Goal: Information Seeking & Learning: Understand process/instructions

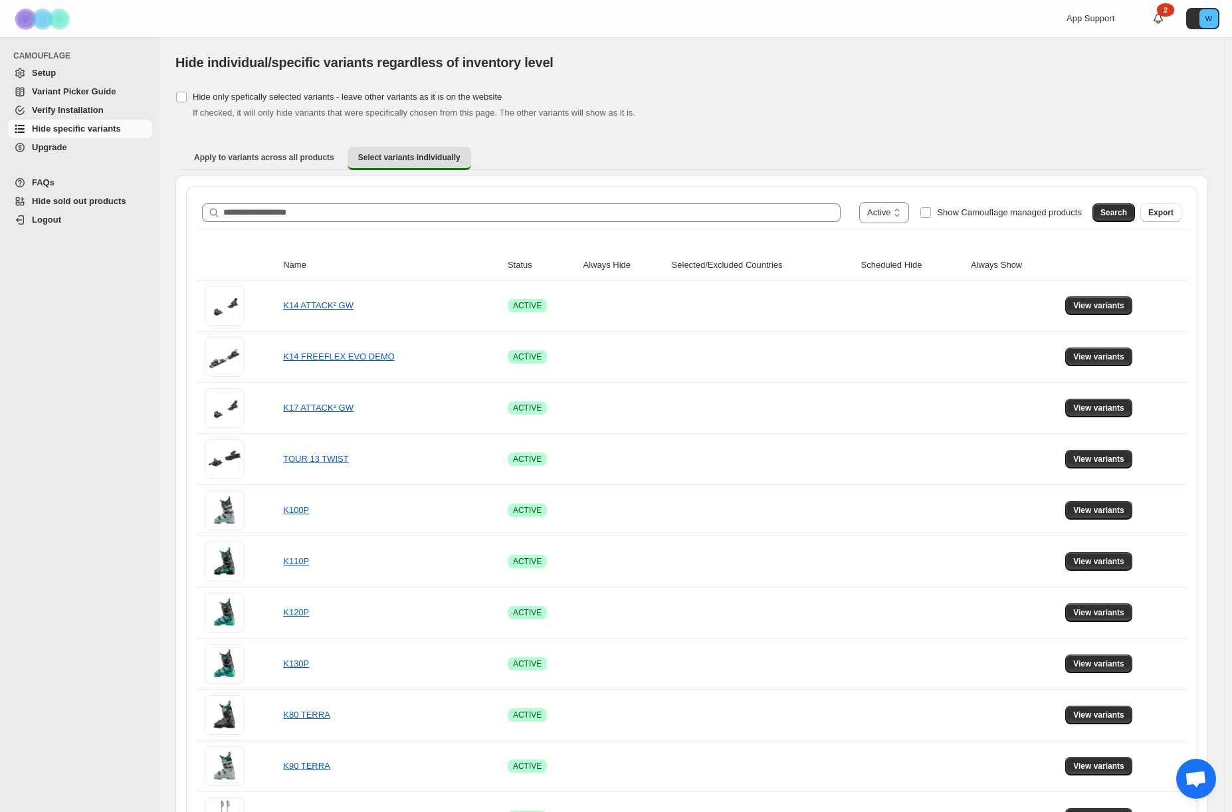
select select "******"
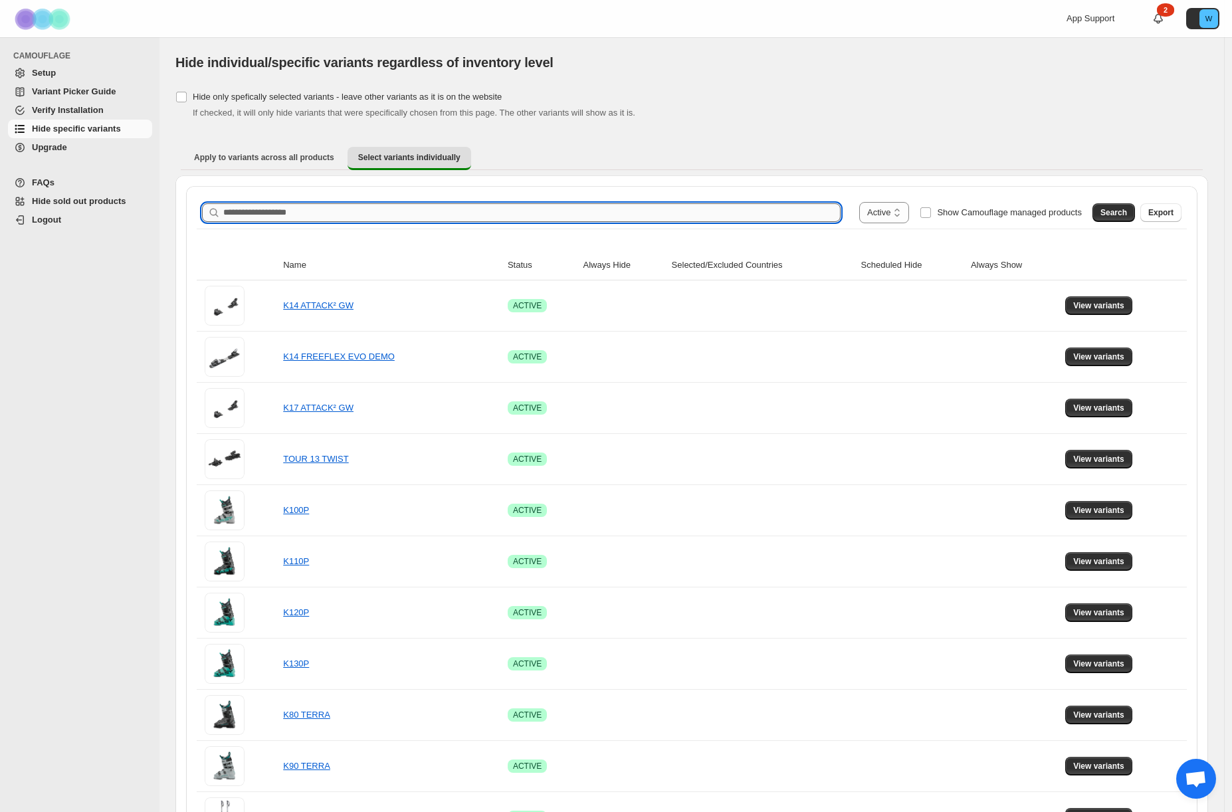
click at [255, 215] on input "Search product name" at bounding box center [531, 212] width 617 height 19
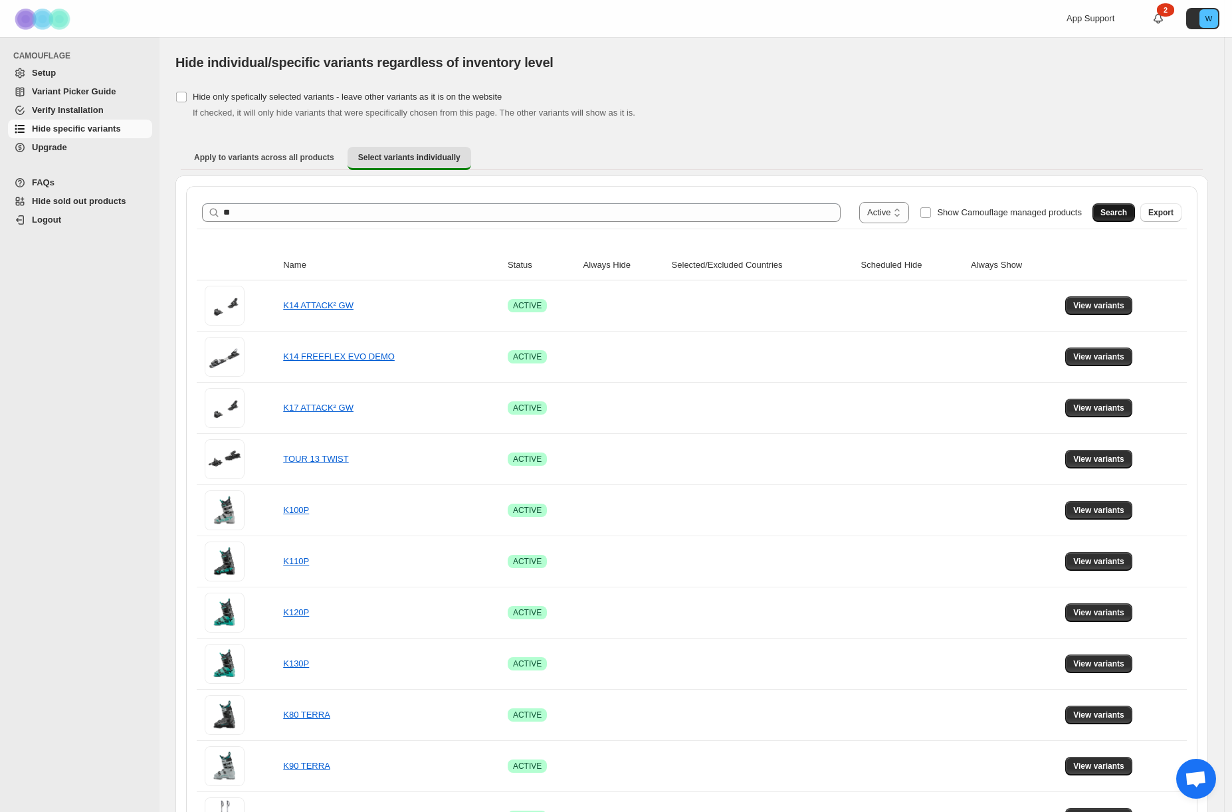
click at [1117, 211] on span "Search" at bounding box center [1114, 212] width 27 height 11
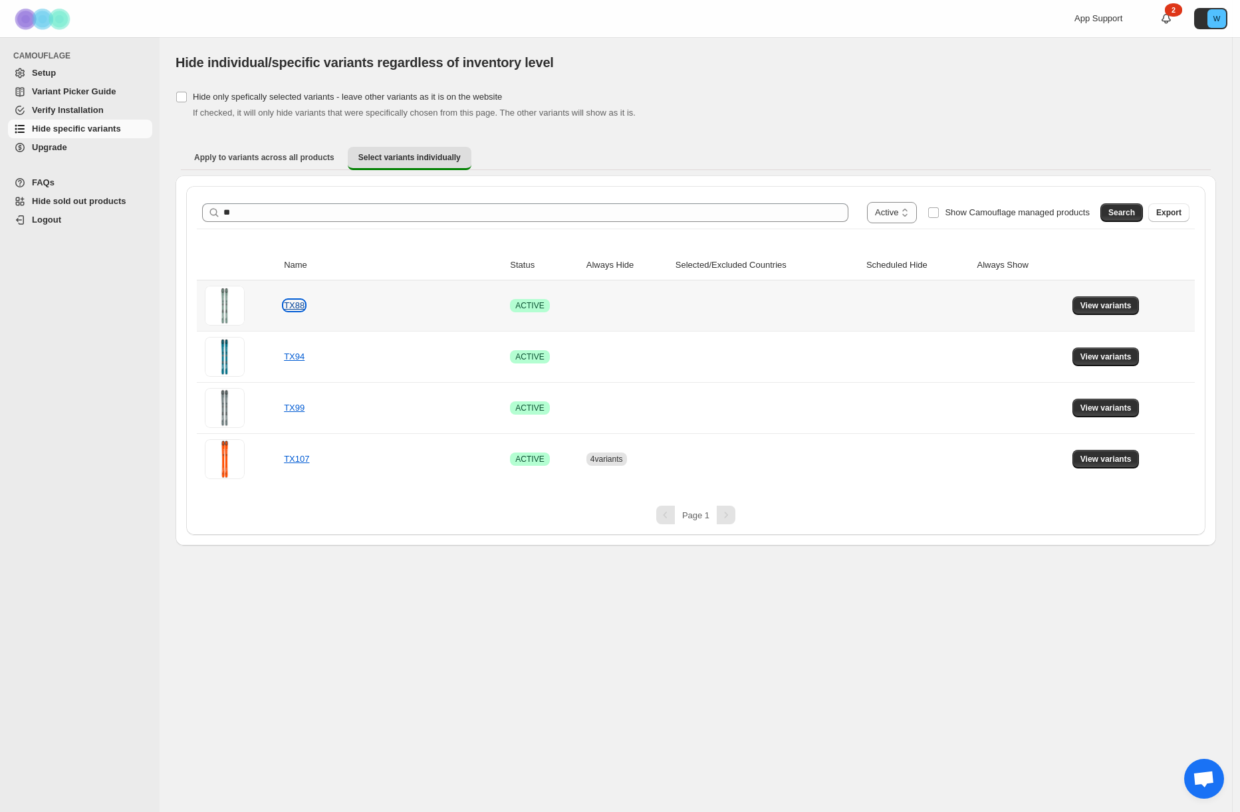
click at [290, 306] on link "TX88" at bounding box center [294, 305] width 21 height 10
click at [1097, 302] on span "View variants" at bounding box center [1105, 305] width 51 height 11
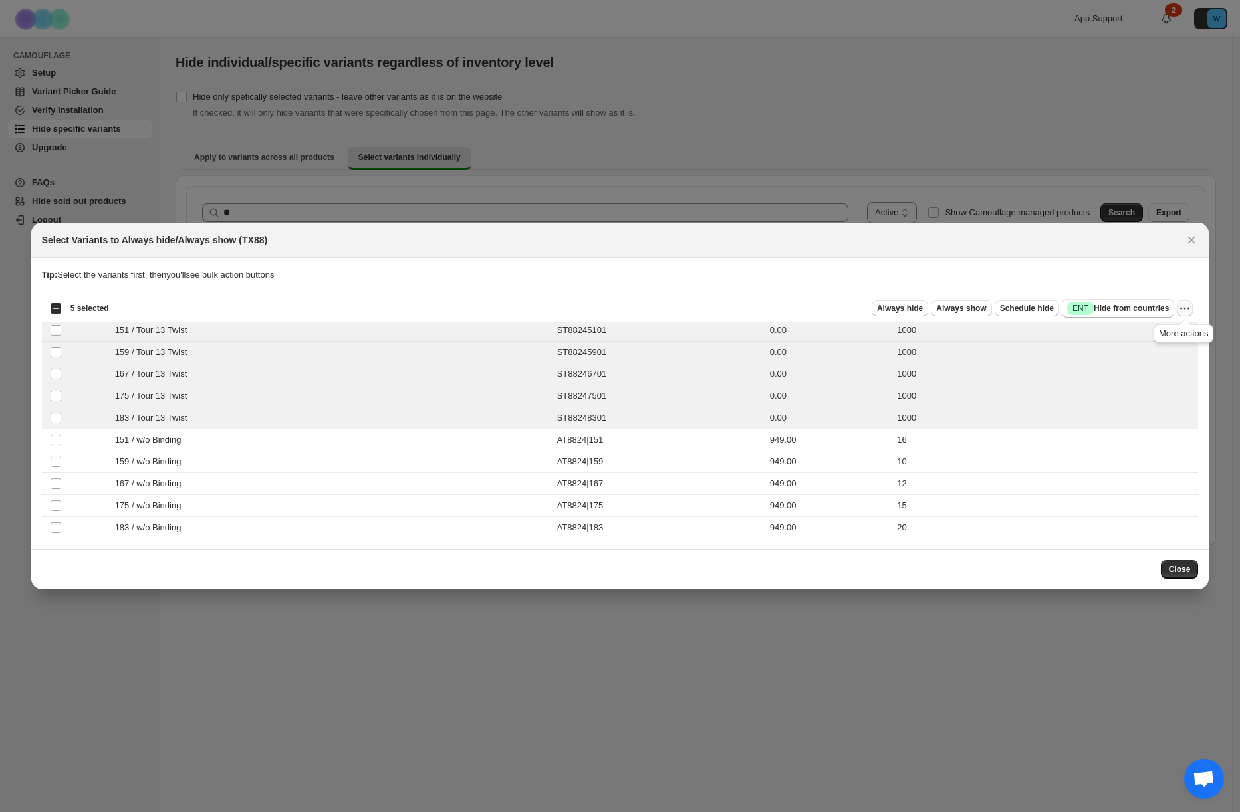
click at [1188, 311] on icon "More actions" at bounding box center [1184, 308] width 13 height 13
click at [891, 307] on span "Always hide" at bounding box center [900, 308] width 46 height 11
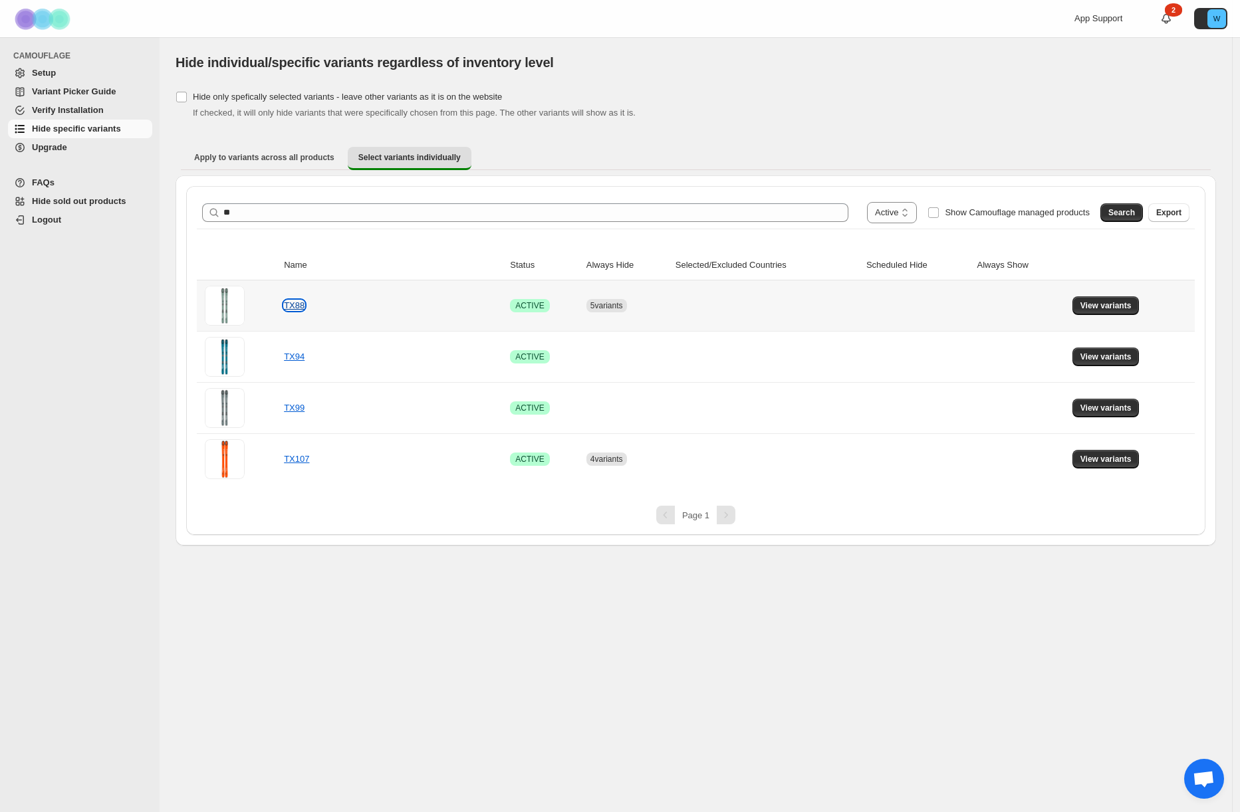
click at [292, 306] on link "TX88" at bounding box center [294, 305] width 21 height 10
click at [1091, 300] on span "View variants" at bounding box center [1105, 305] width 51 height 11
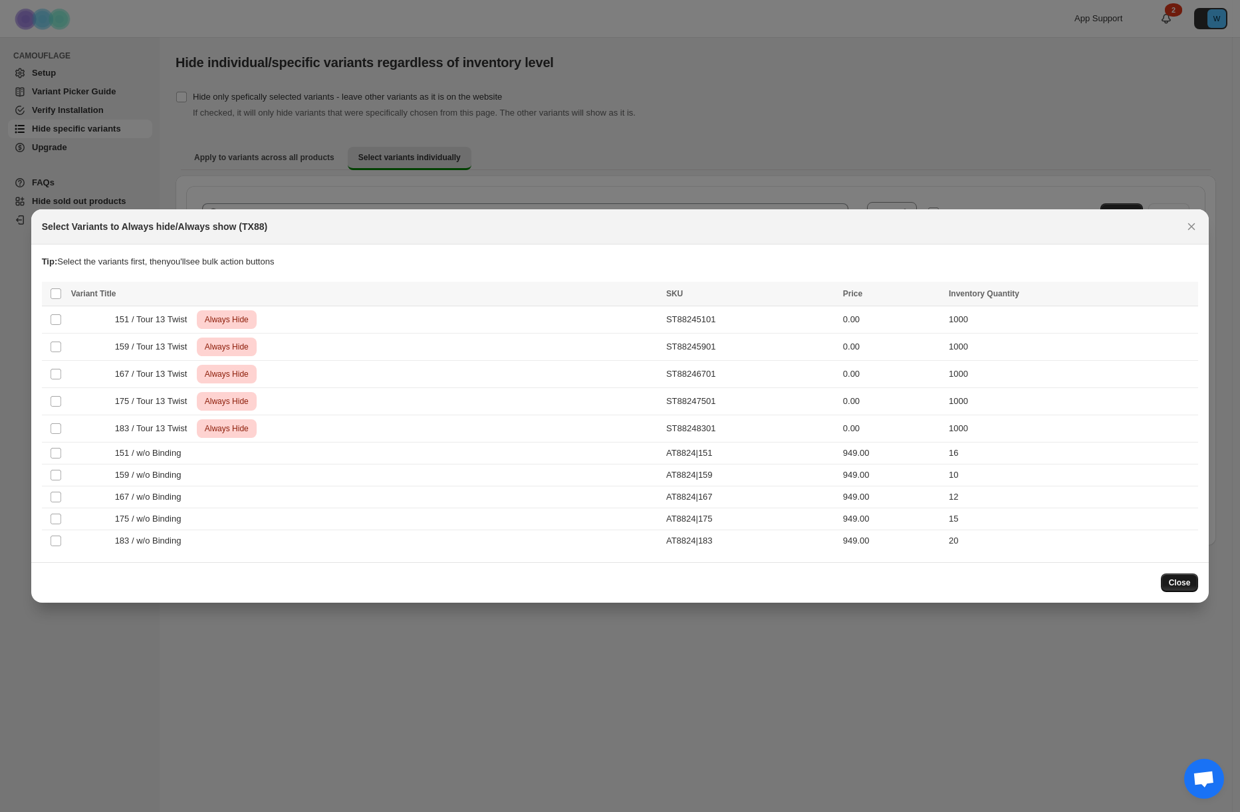
click at [1169, 583] on span "Close" at bounding box center [1180, 583] width 22 height 11
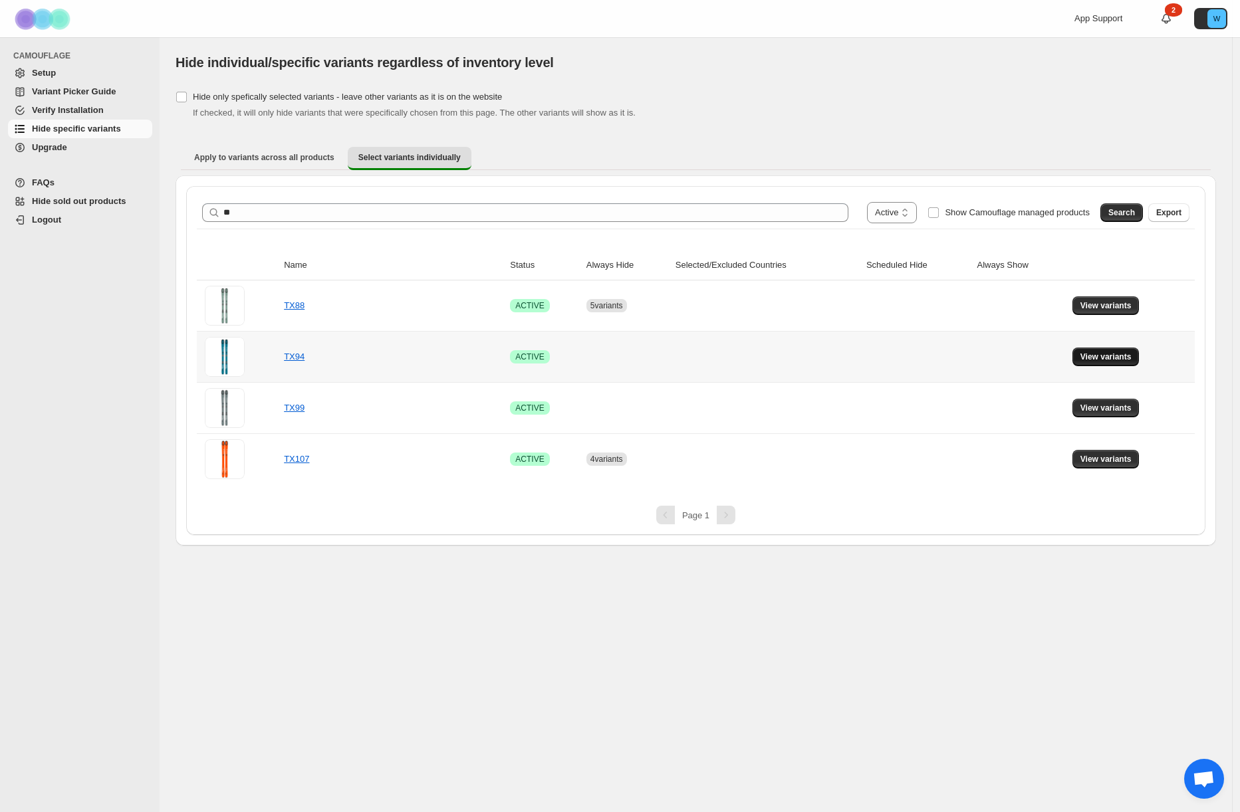
click at [1089, 359] on span "View variants" at bounding box center [1105, 357] width 51 height 11
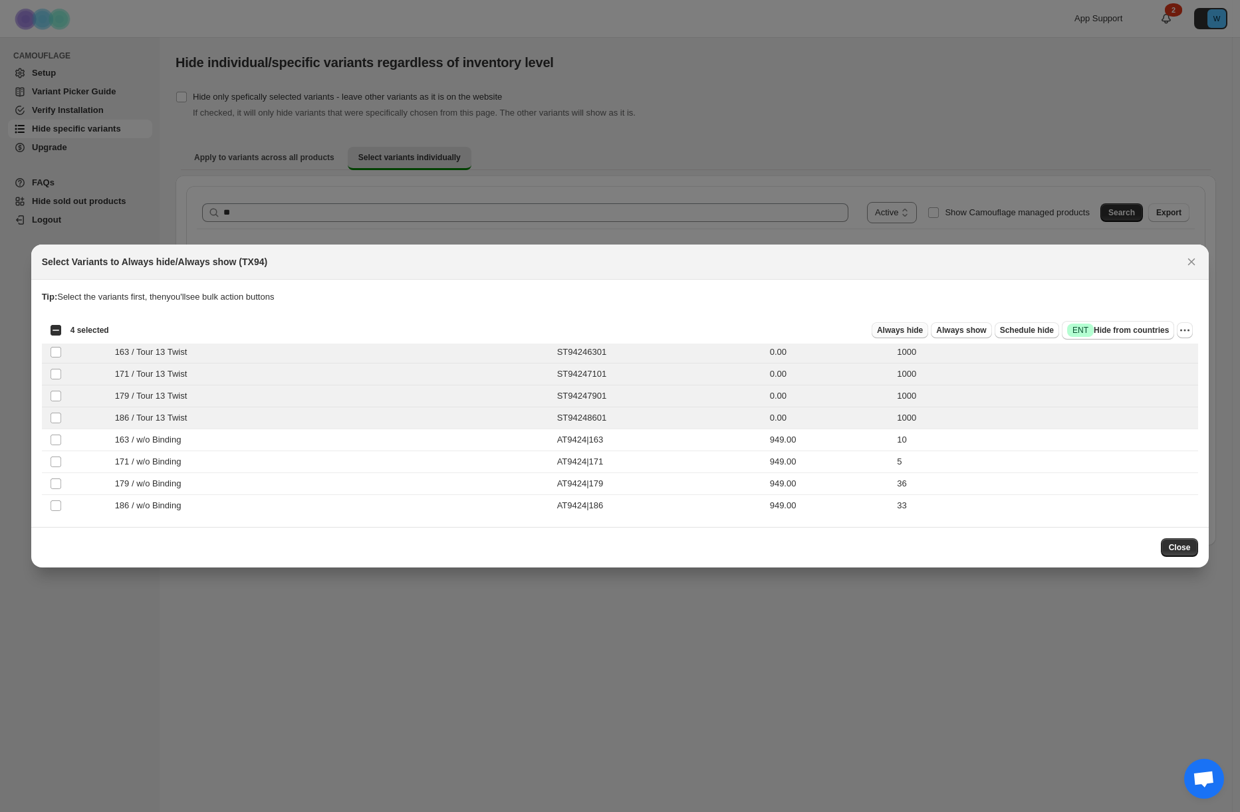
click at [901, 334] on span "Always hide" at bounding box center [900, 330] width 46 height 11
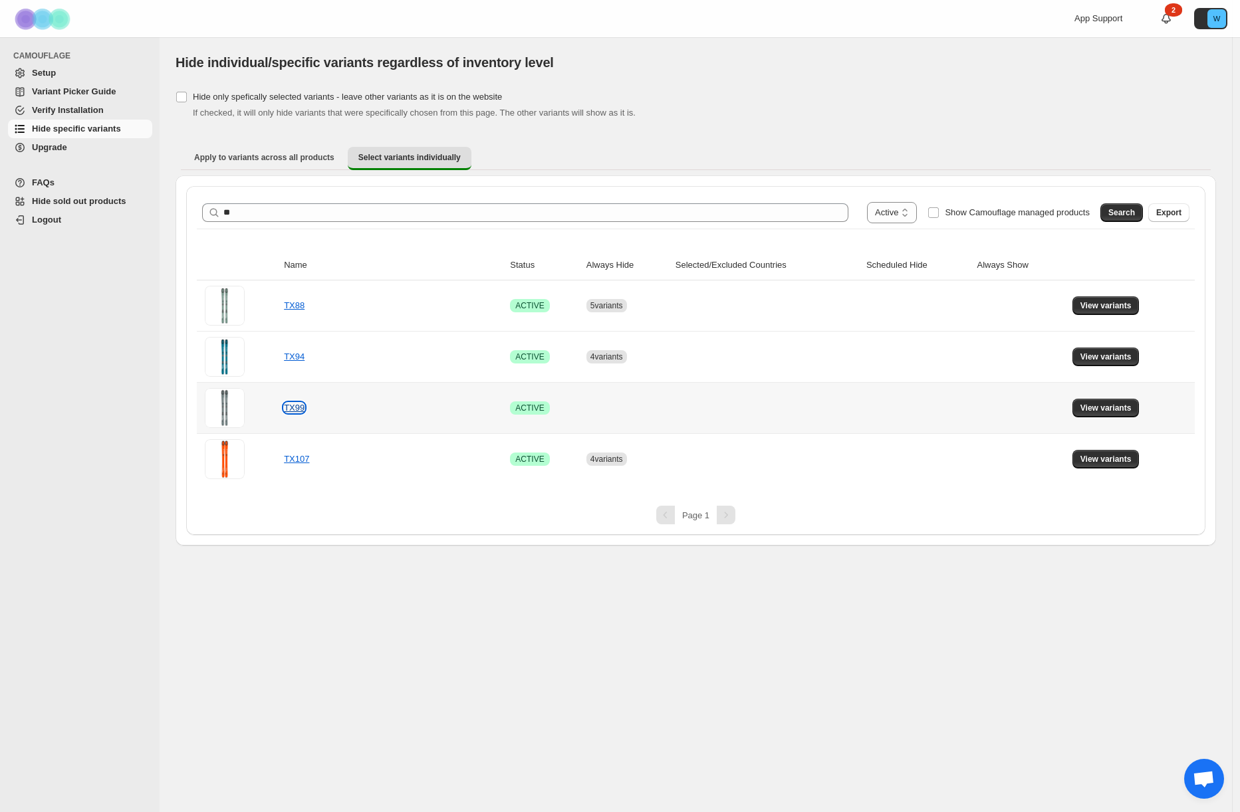
click at [302, 410] on link "TX99" at bounding box center [294, 408] width 21 height 10
click at [1117, 457] on span "View variants" at bounding box center [1105, 459] width 51 height 11
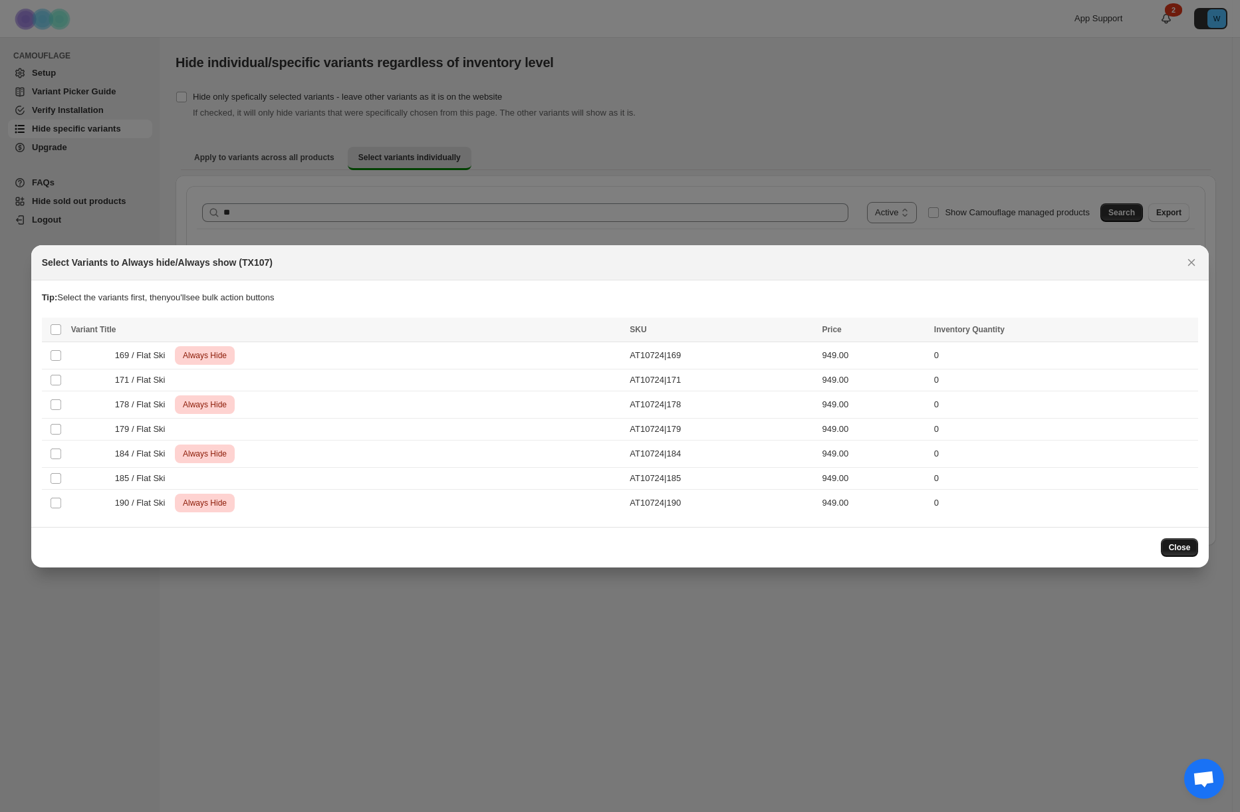
click at [1184, 545] on span "Close" at bounding box center [1180, 547] width 22 height 11
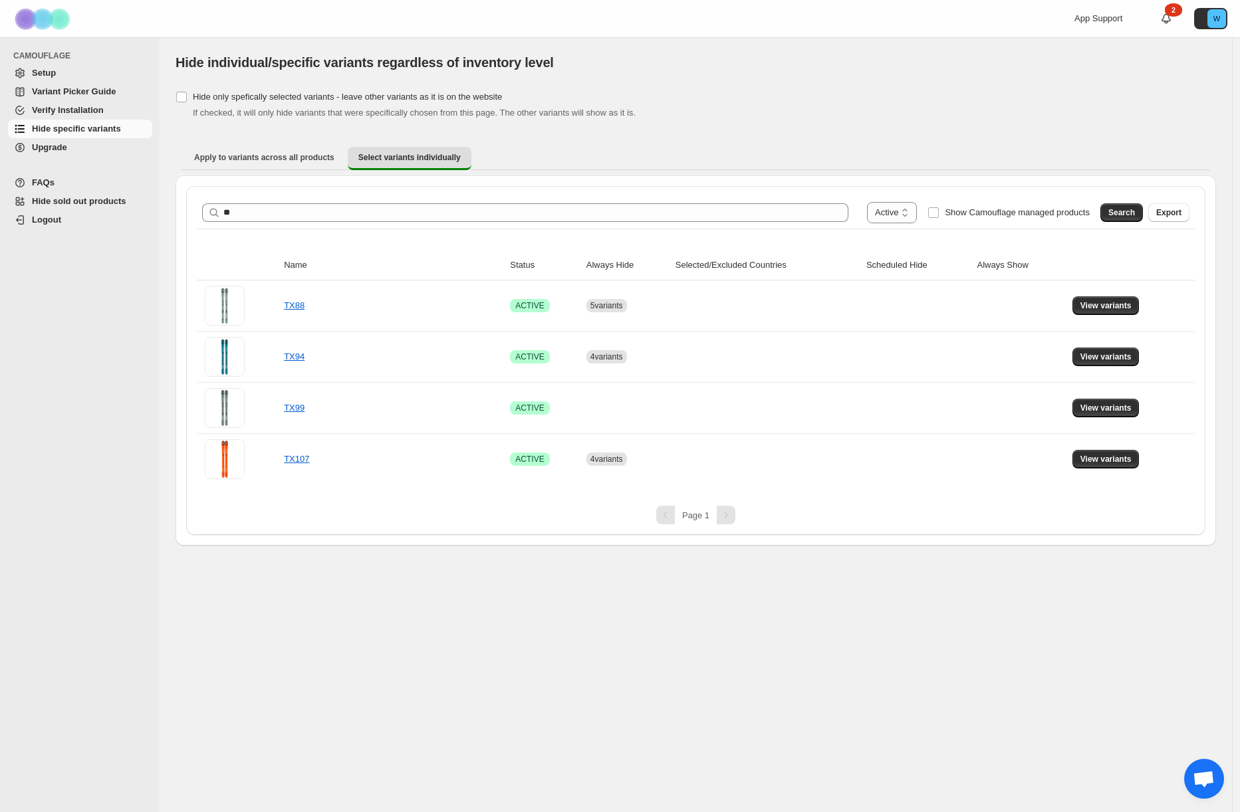
click at [370, 626] on div "**********" at bounding box center [696, 424] width 1072 height 775
click at [1107, 405] on span "View variants" at bounding box center [1105, 408] width 51 height 11
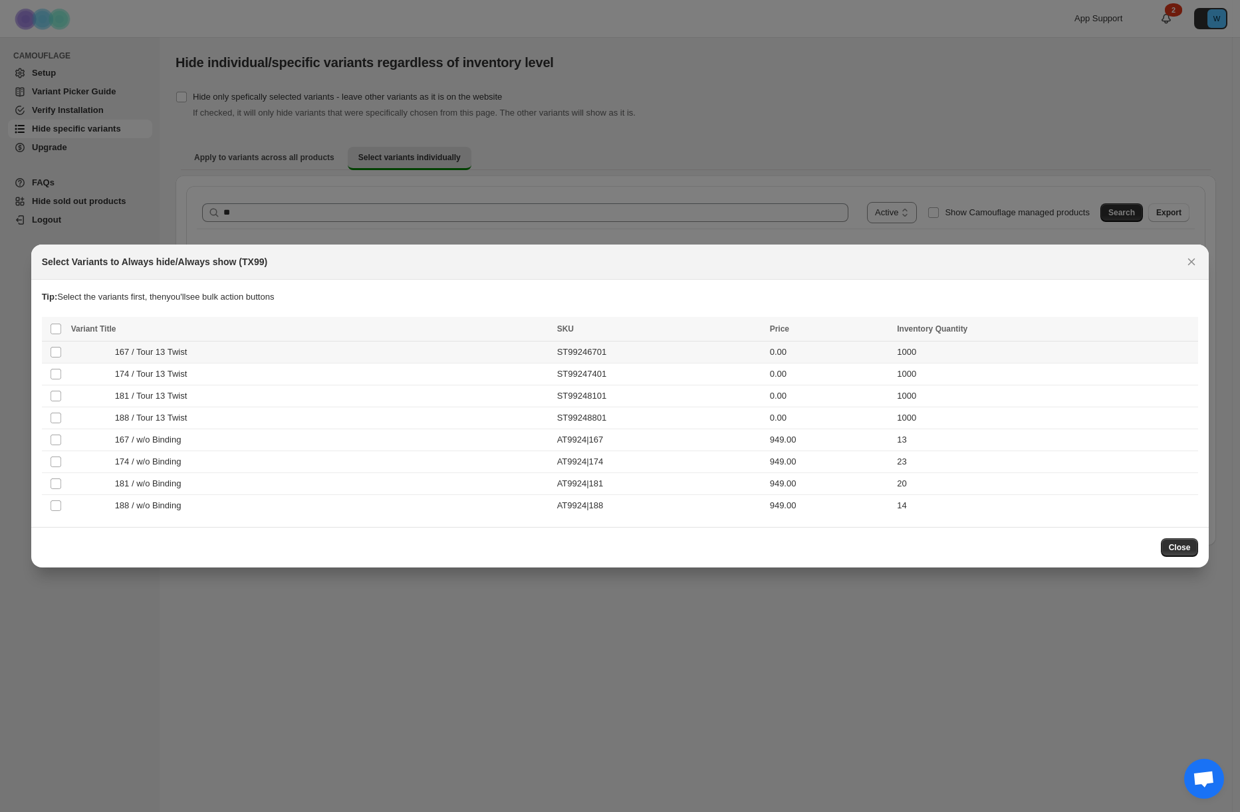
click at [53, 368] on tbody "Select product variant 167 / Tour 13 Twist ST99246701 0.00 1000 Select product …" at bounding box center [620, 429] width 1157 height 175
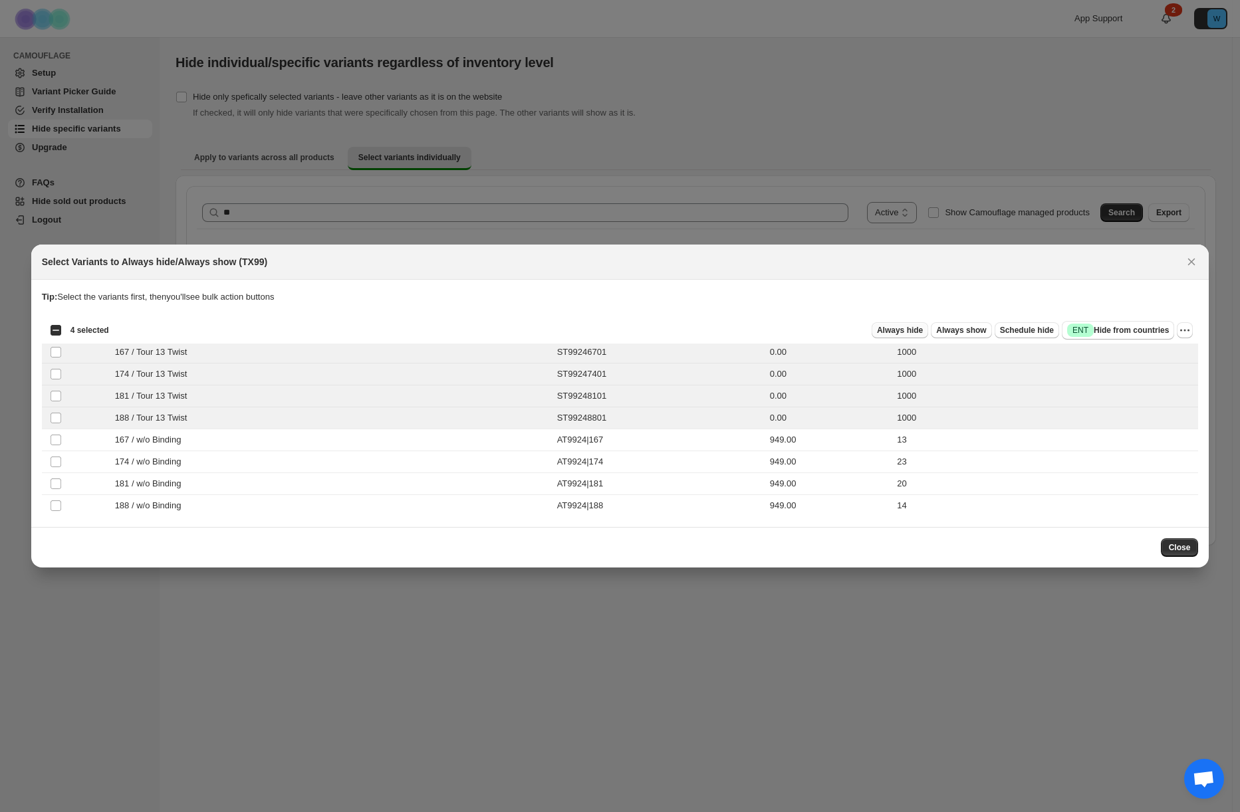
click at [900, 331] on span "Always hide" at bounding box center [900, 330] width 46 height 11
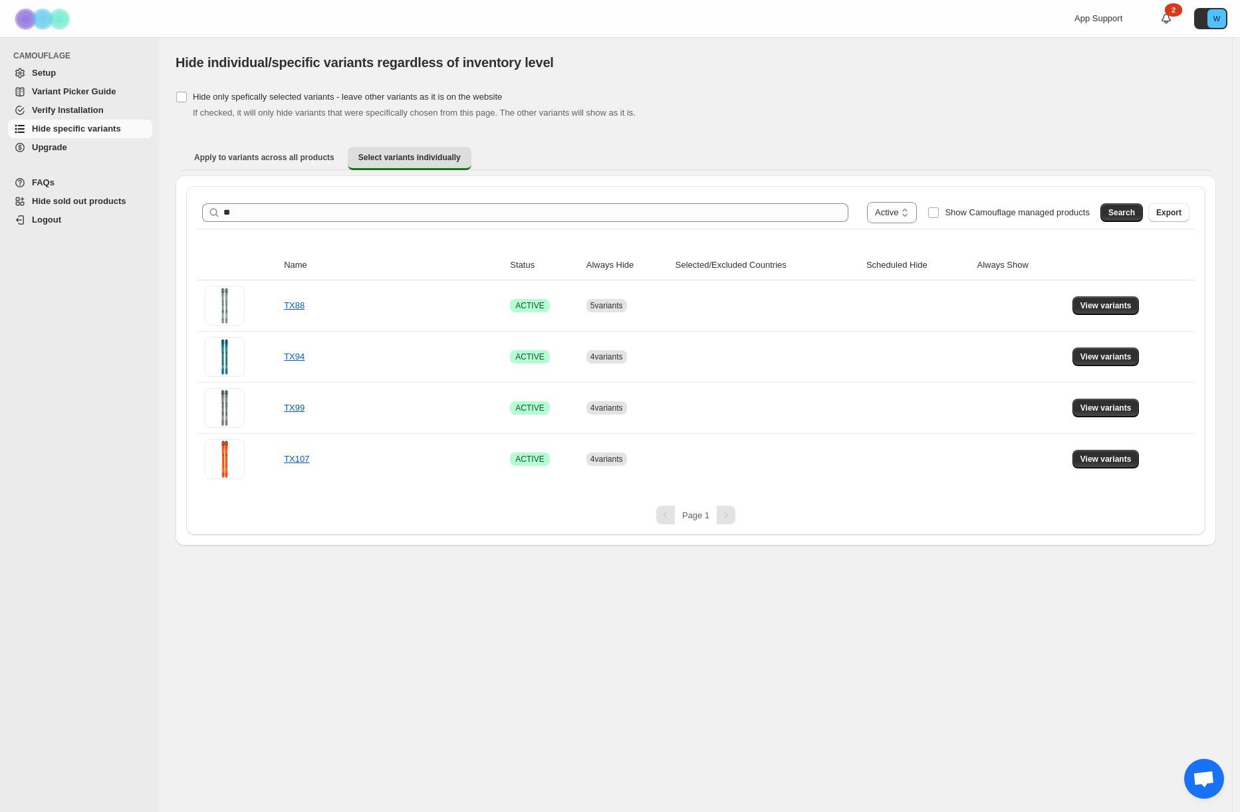
click at [1165, 590] on div "**********" at bounding box center [696, 424] width 1072 height 775
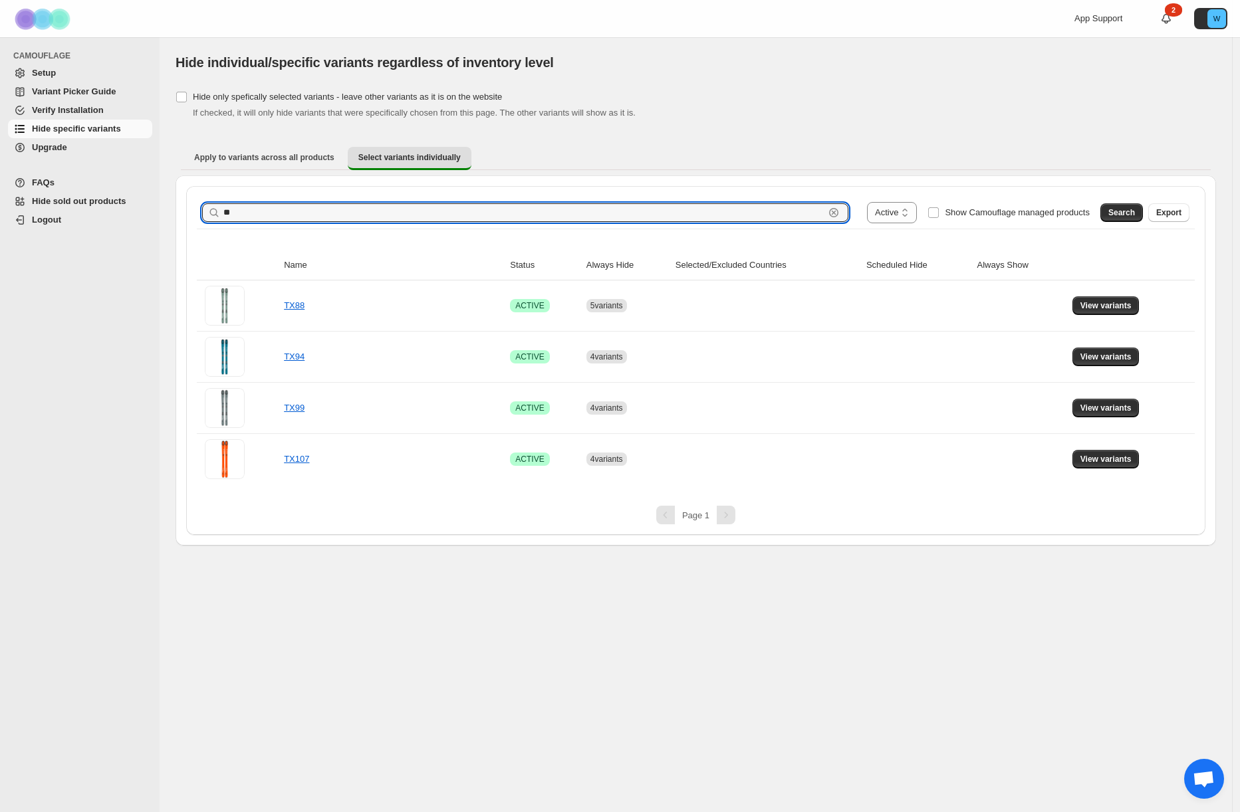
drag, startPoint x: 237, startPoint y: 206, endPoint x: 214, endPoint y: 212, distance: 24.0
click at [214, 212] on div "** Clear" at bounding box center [525, 212] width 646 height 19
drag, startPoint x: 248, startPoint y: 215, endPoint x: 206, endPoint y: 204, distance: 43.2
click at [205, 207] on div "** Clear" at bounding box center [525, 212] width 646 height 19
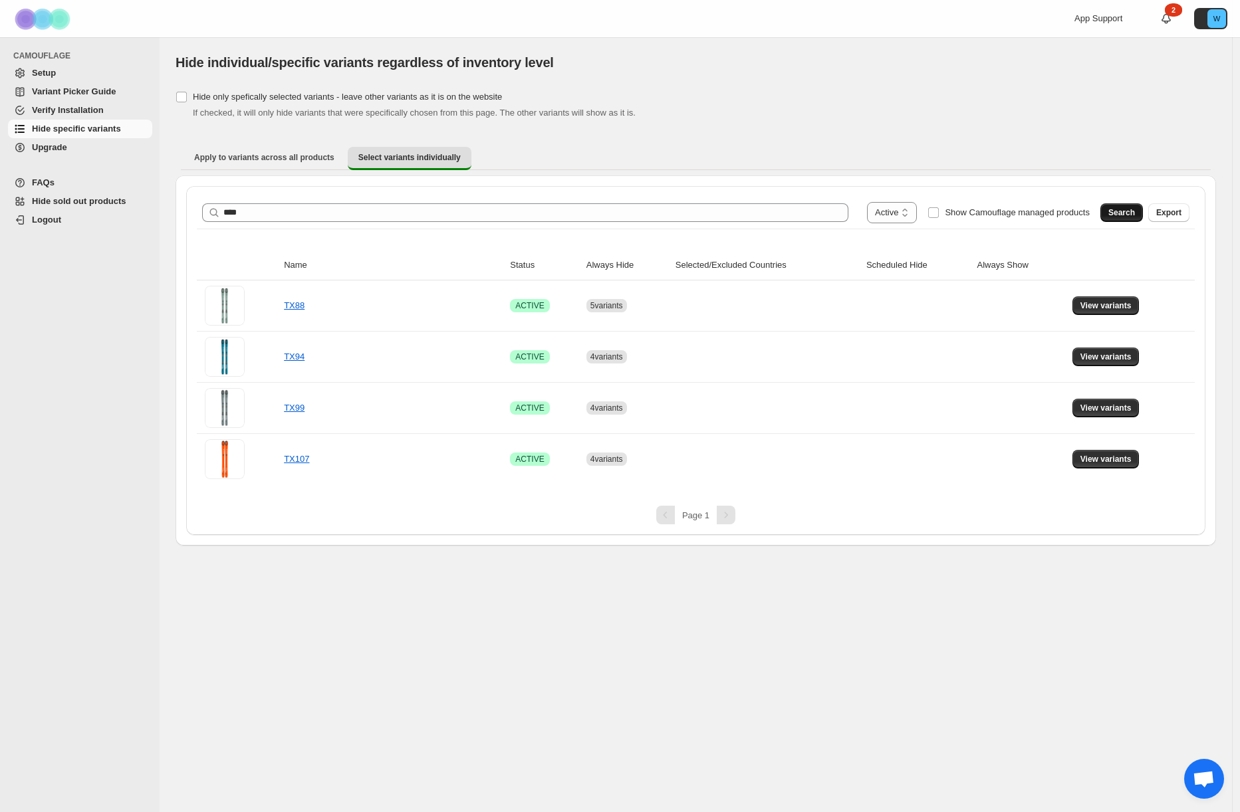
click at [1131, 210] on span "Search" at bounding box center [1121, 212] width 27 height 11
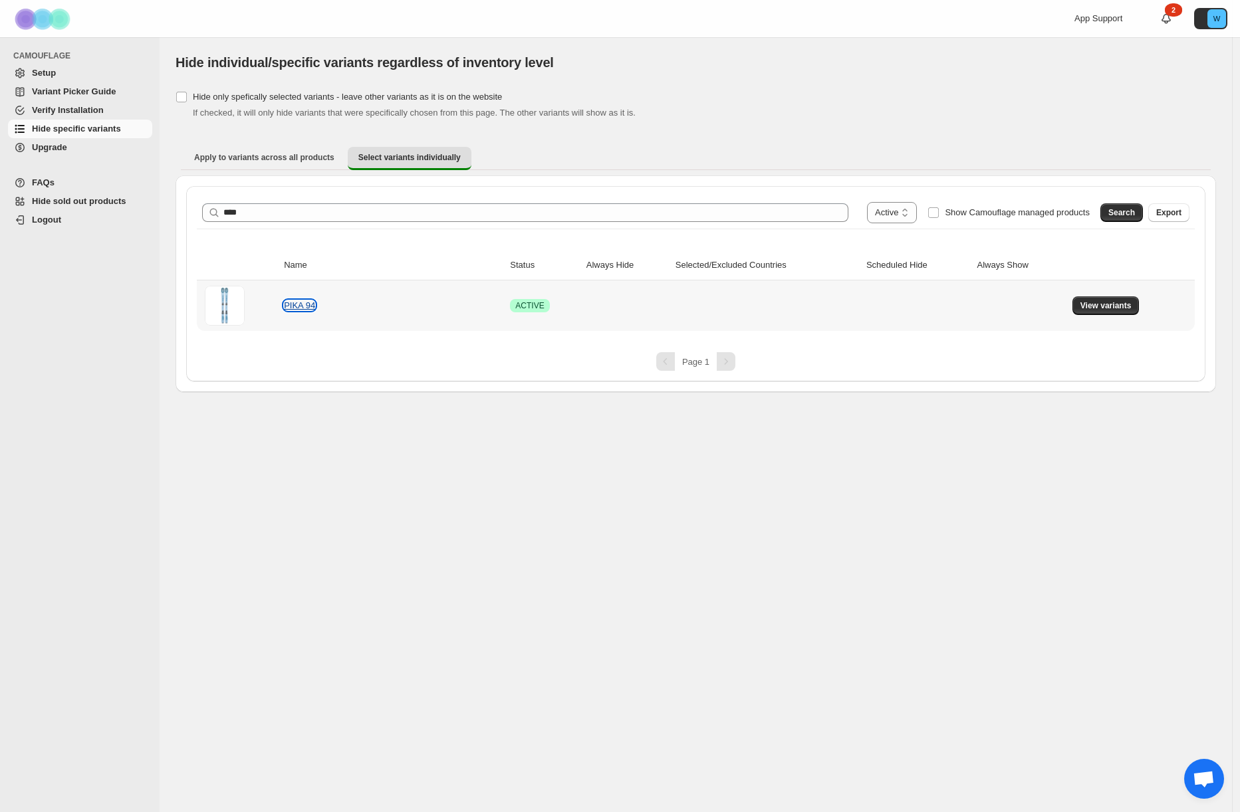
click at [294, 306] on link "PIKA 94" at bounding box center [299, 305] width 31 height 10
click at [1086, 300] on span "View variants" at bounding box center [1105, 305] width 51 height 11
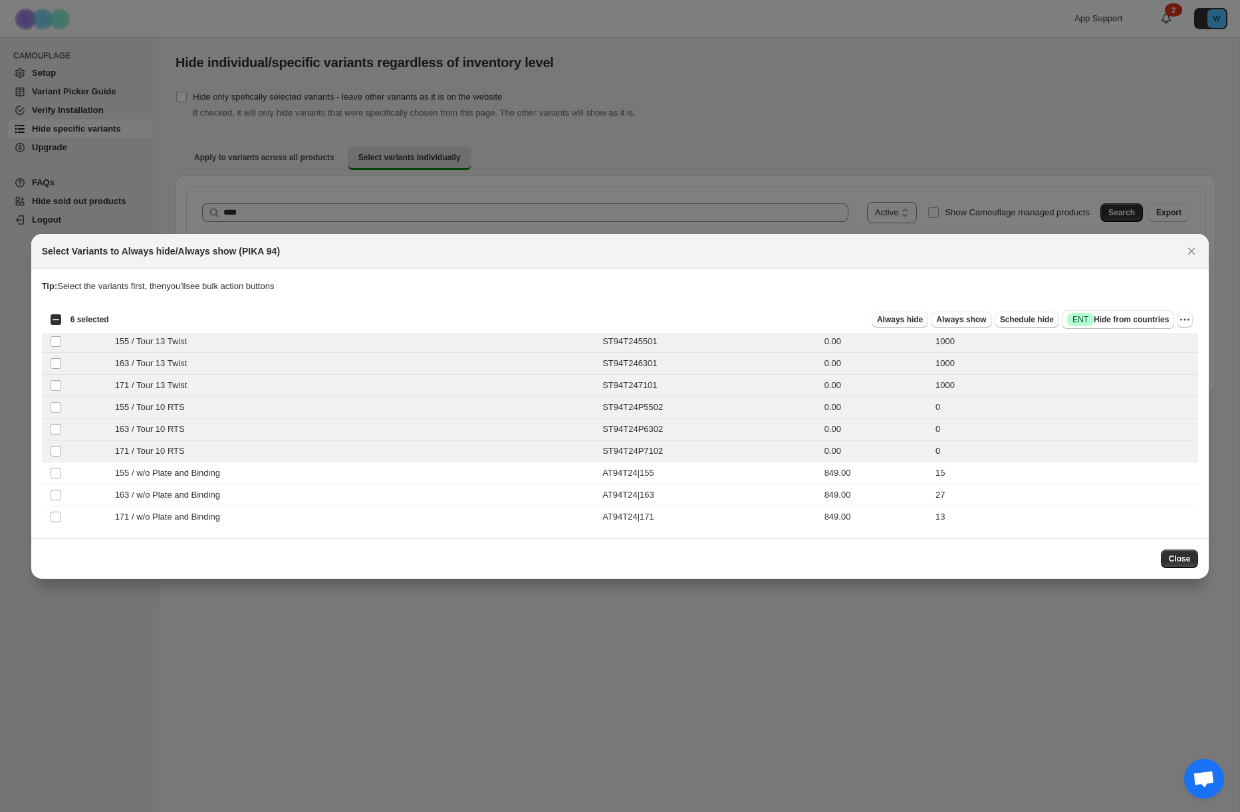
click at [893, 324] on span "Always hide" at bounding box center [900, 319] width 46 height 11
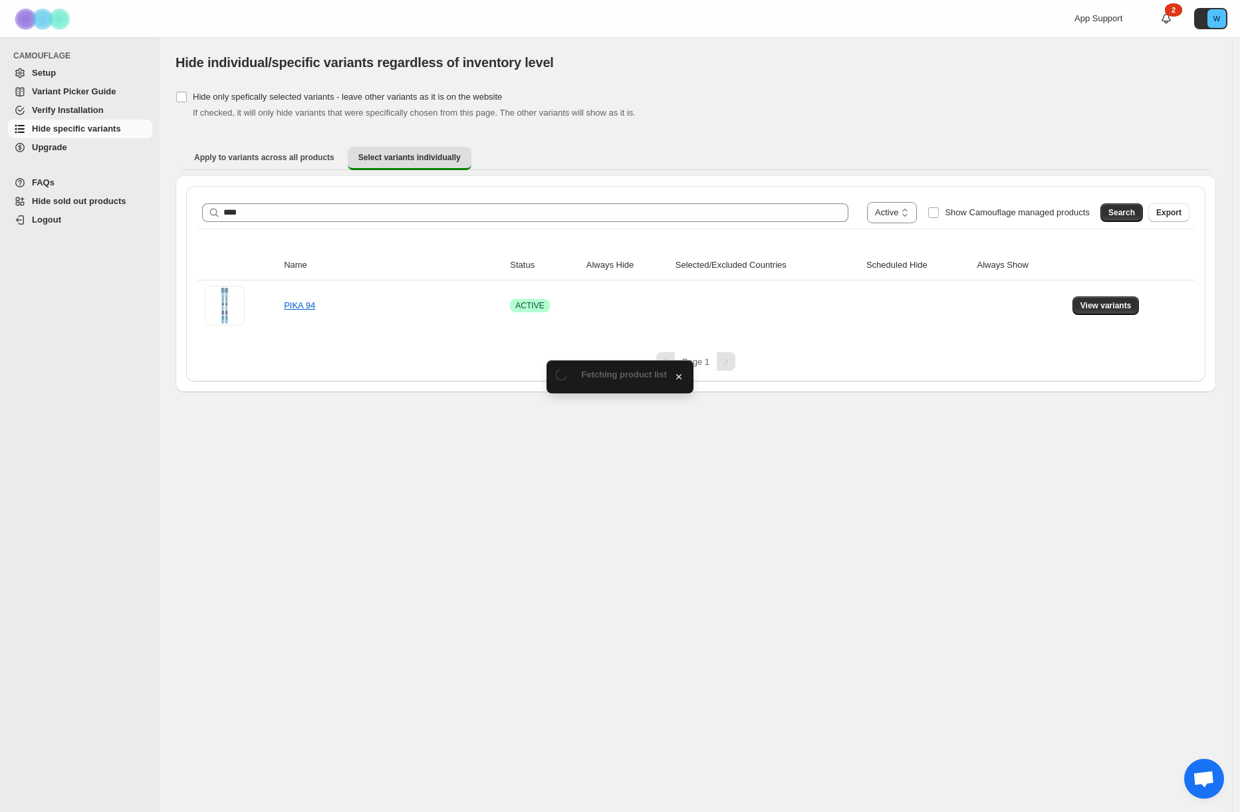
click at [1176, 556] on div "**********" at bounding box center [696, 424] width 1072 height 775
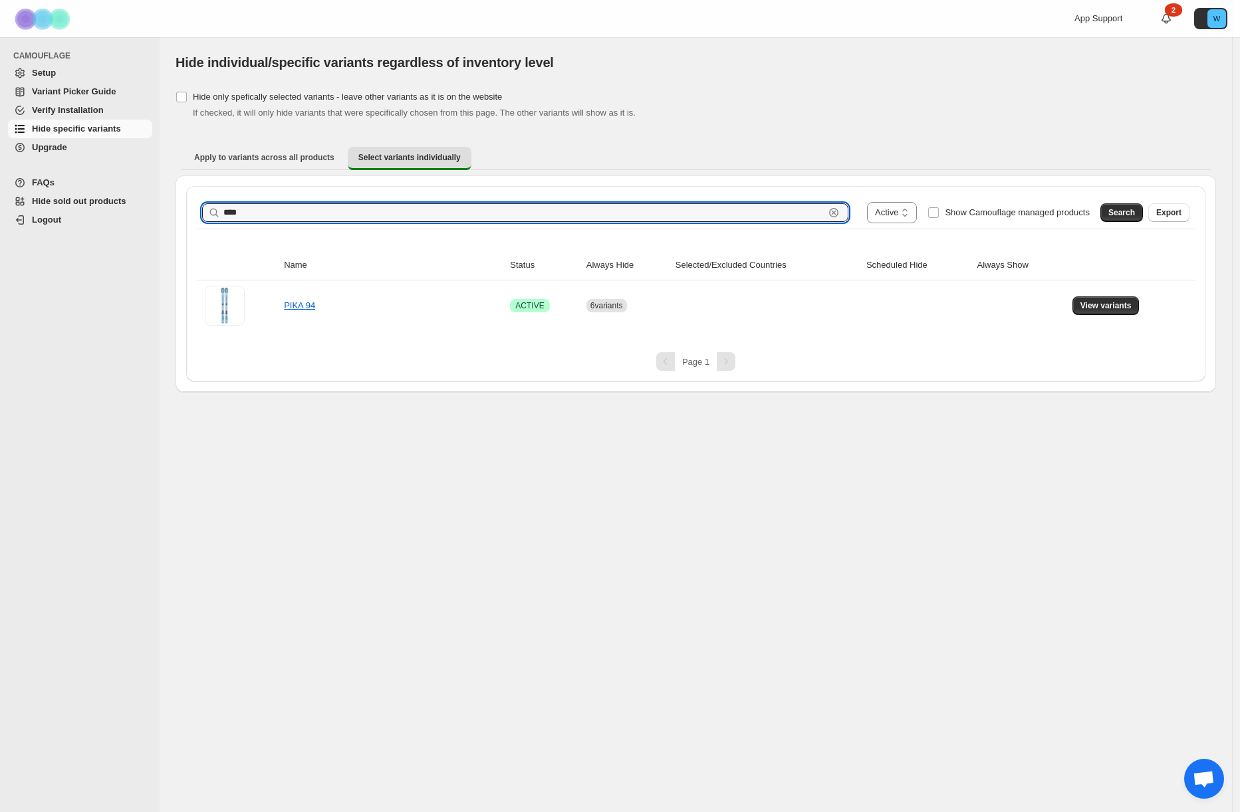
drag, startPoint x: 538, startPoint y: 215, endPoint x: 143, endPoint y: 197, distance: 395.2
click at [144, 196] on div "**********" at bounding box center [620, 406] width 1240 height 812
type input "*****"
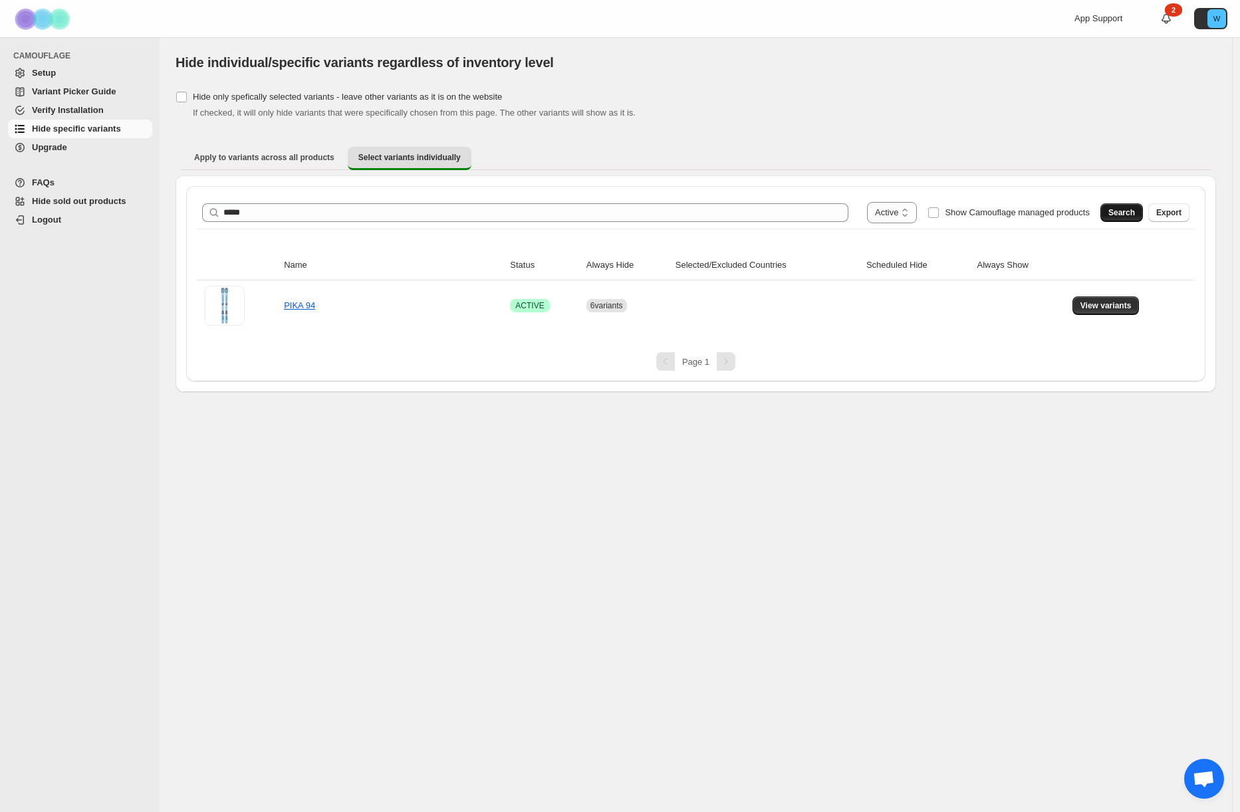
click at [1108, 214] on span "Search" at bounding box center [1121, 212] width 27 height 11
click at [1105, 310] on span "View variants" at bounding box center [1105, 305] width 51 height 11
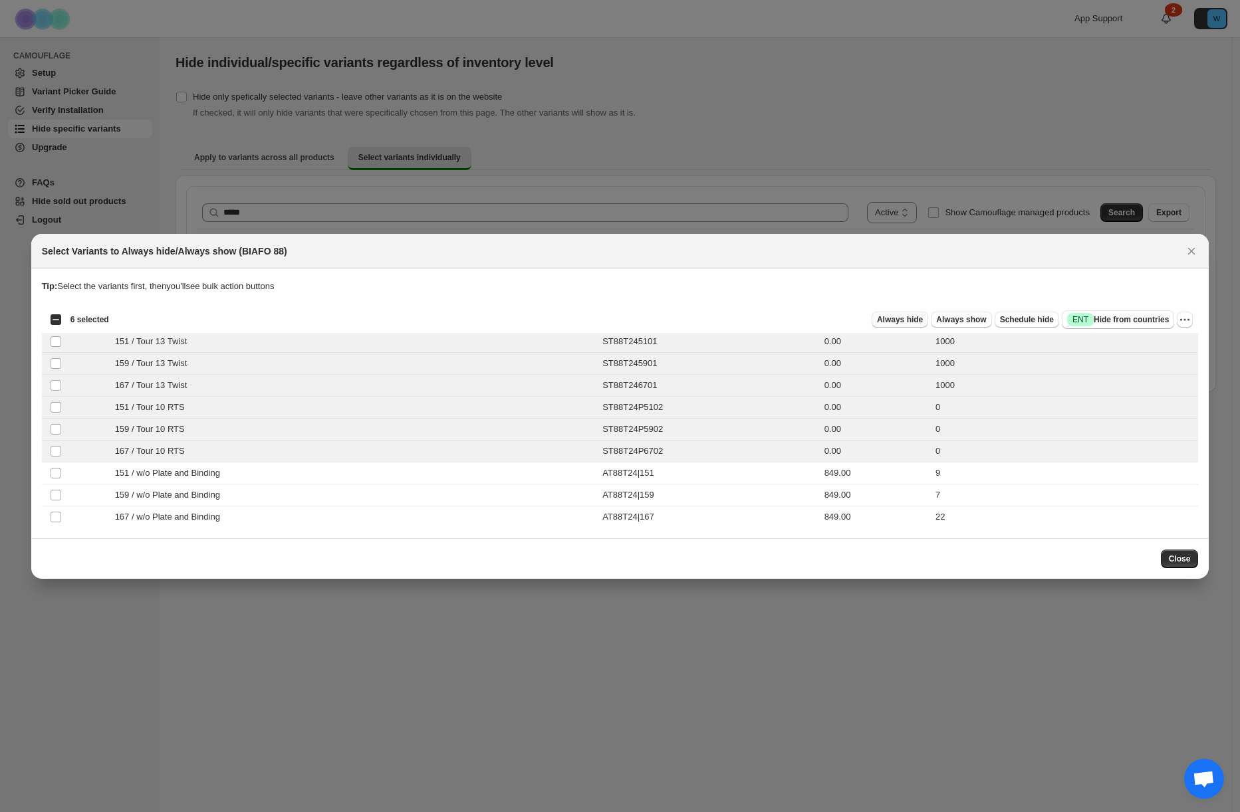
click at [899, 322] on span "Always hide" at bounding box center [900, 319] width 46 height 11
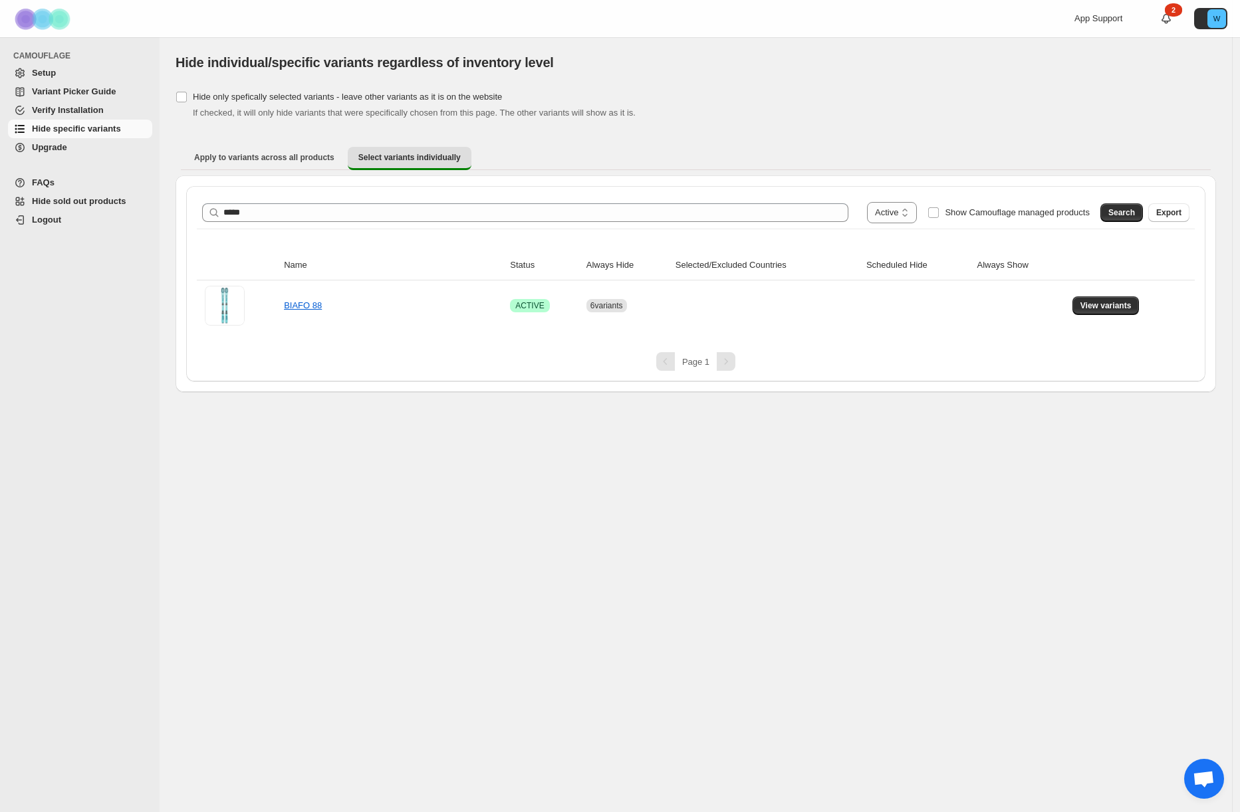
click at [1098, 540] on div "**********" at bounding box center [696, 424] width 1072 height 775
click at [595, 508] on div "**********" at bounding box center [696, 424] width 1072 height 775
click at [47, 72] on span "Setup" at bounding box center [44, 73] width 24 height 10
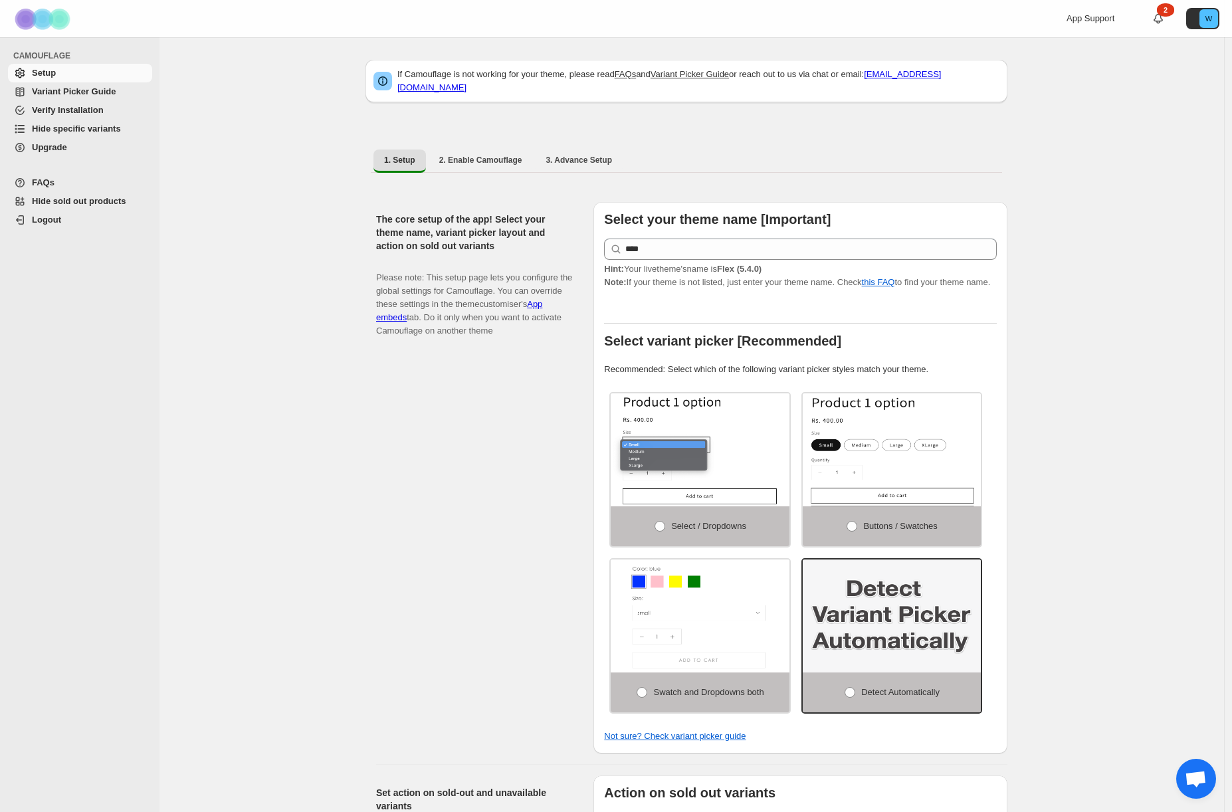
scroll to position [429, 0]
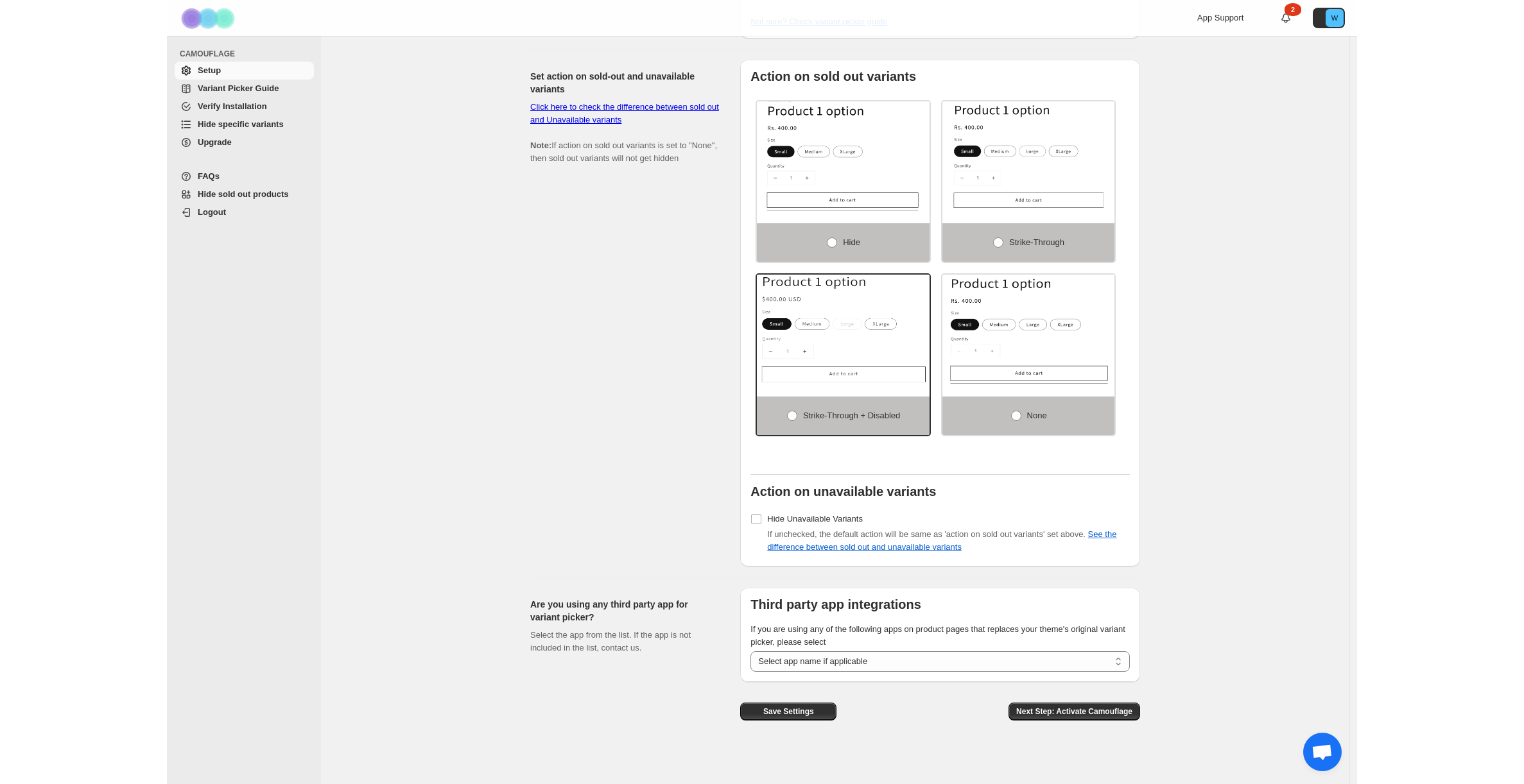
scroll to position [694, 0]
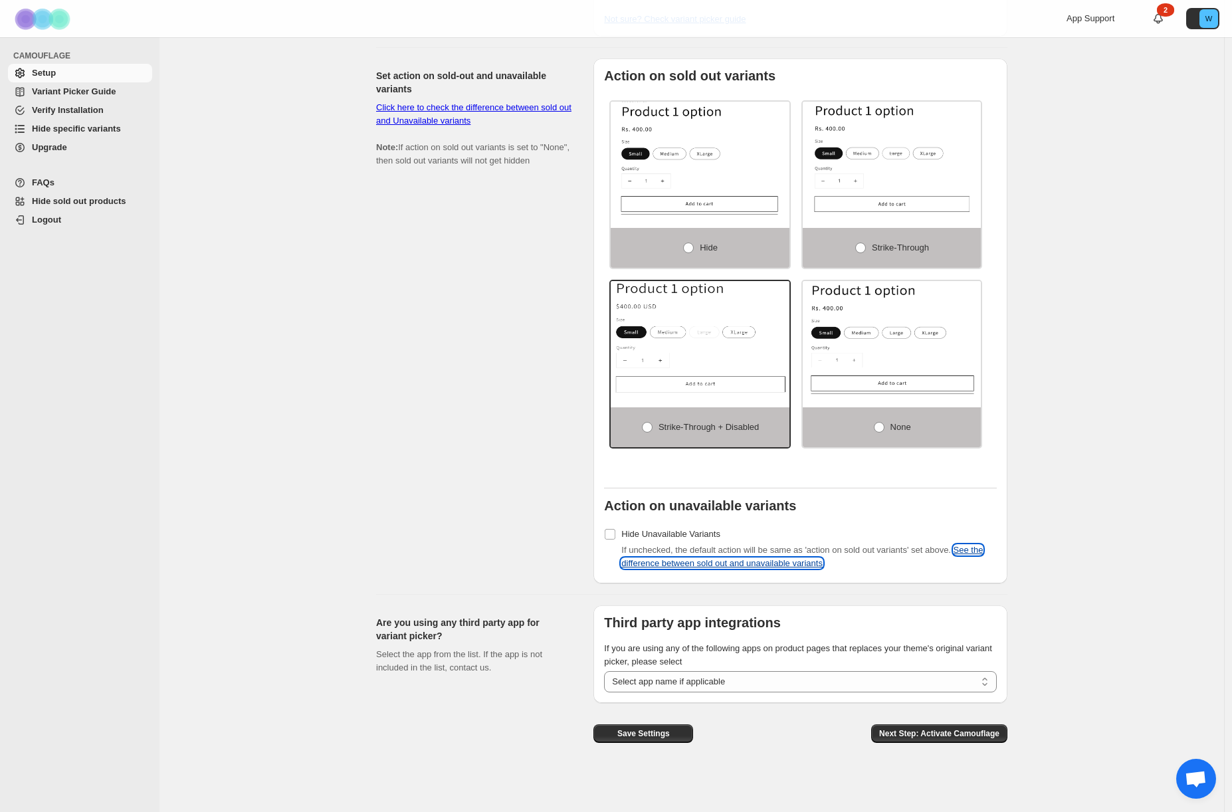
click at [777, 565] on link "See the difference between sold out and unavailable variants" at bounding box center [802, 556] width 362 height 23
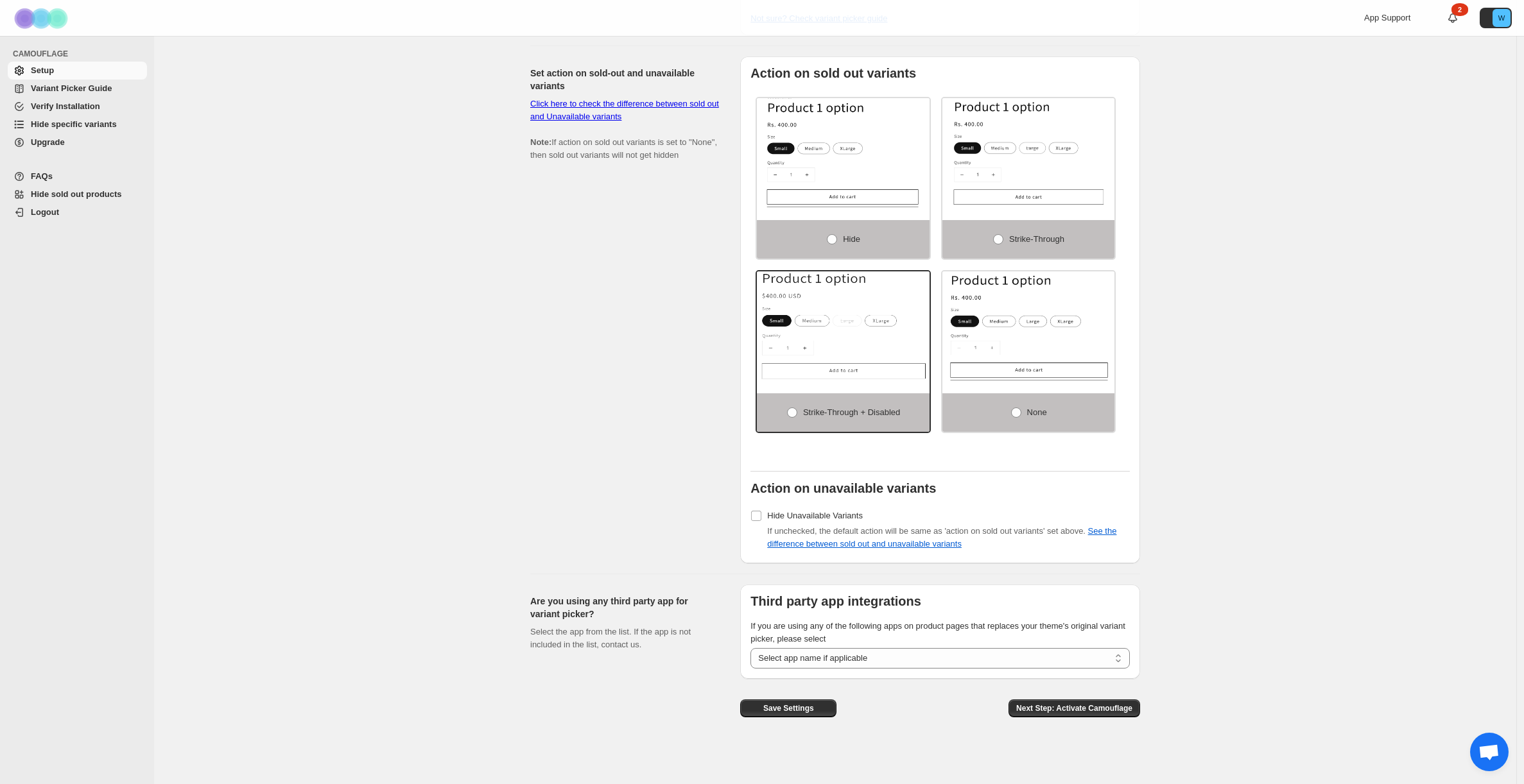
click at [80, 89] on span "Variant Picker Guide" at bounding box center [71, 88] width 81 height 10
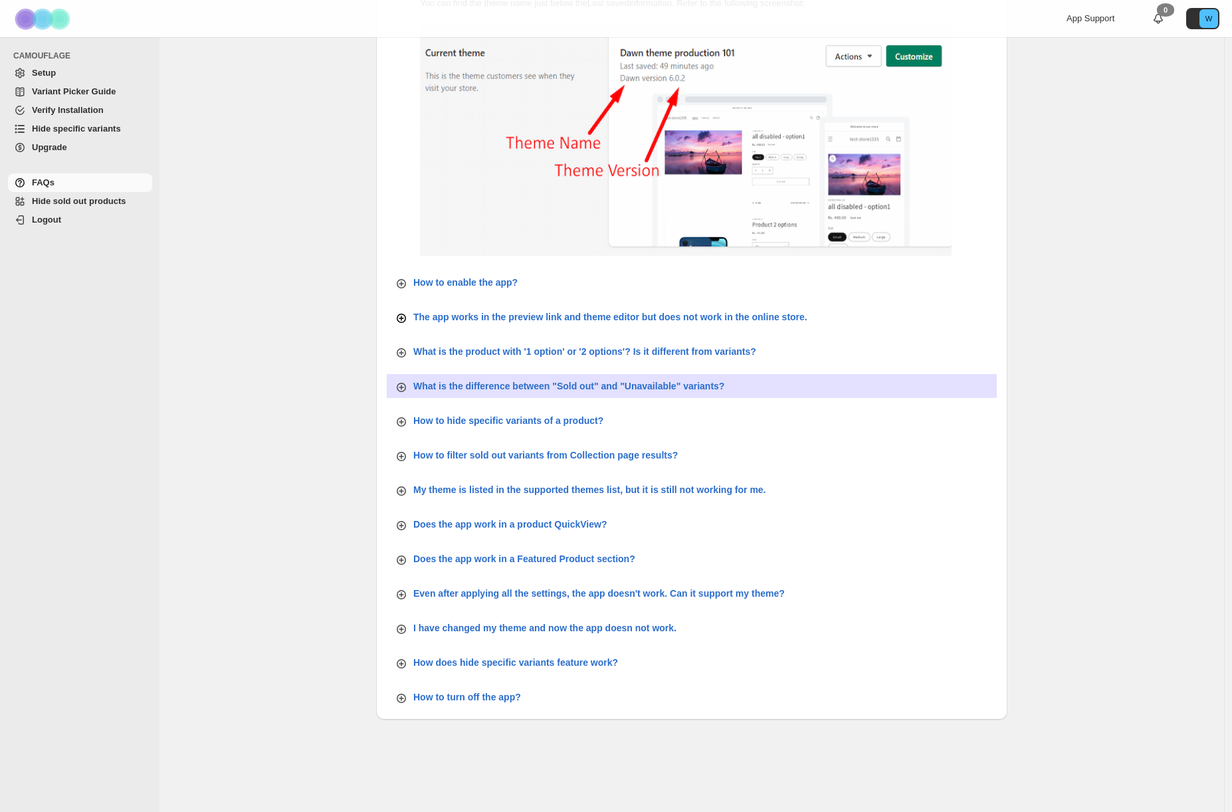
scroll to position [197, 0]
click at [505, 384] on p "What is the difference between "Sold out" and "Unavailable" variants?" at bounding box center [568, 386] width 311 height 13
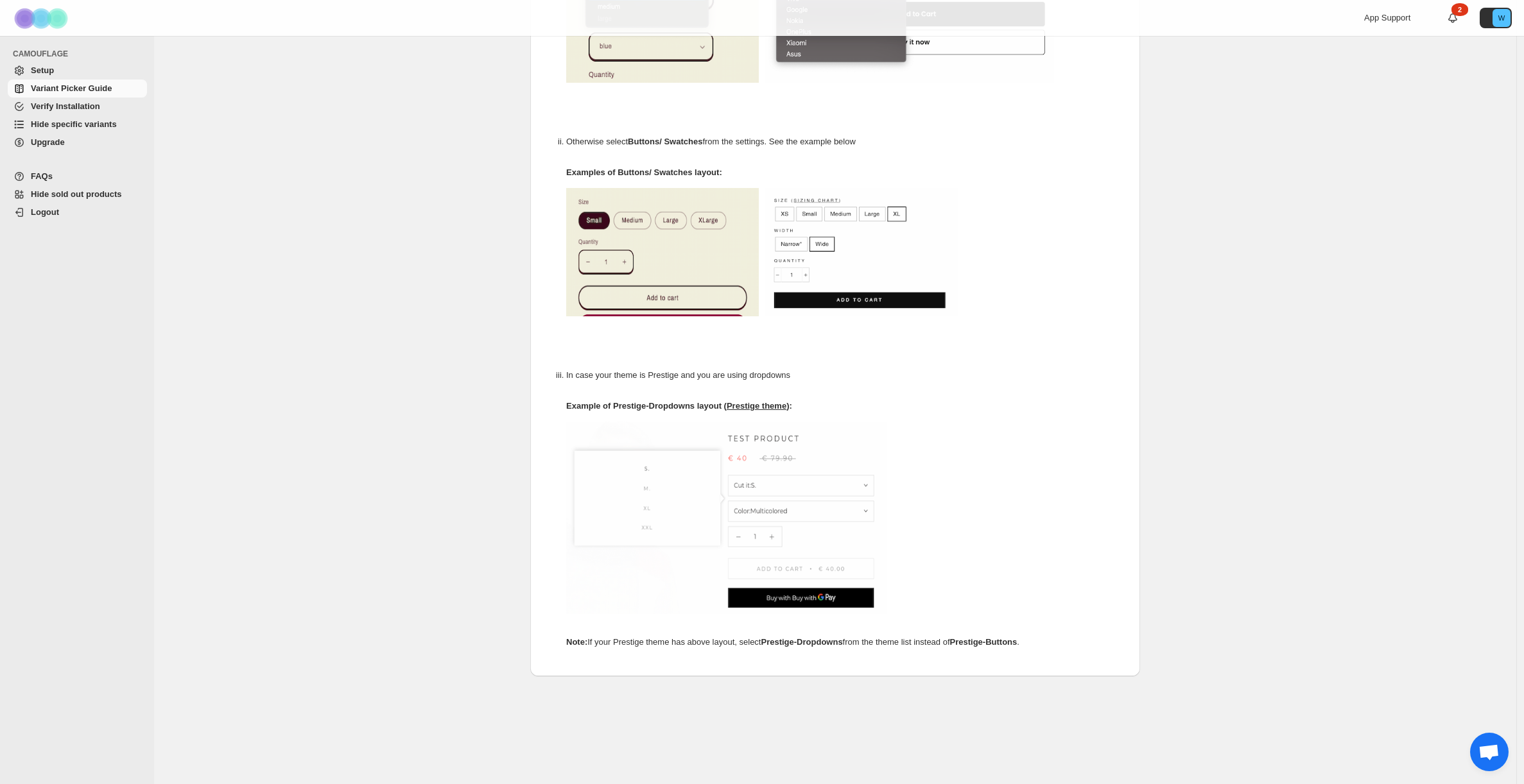
scroll to position [450, 0]
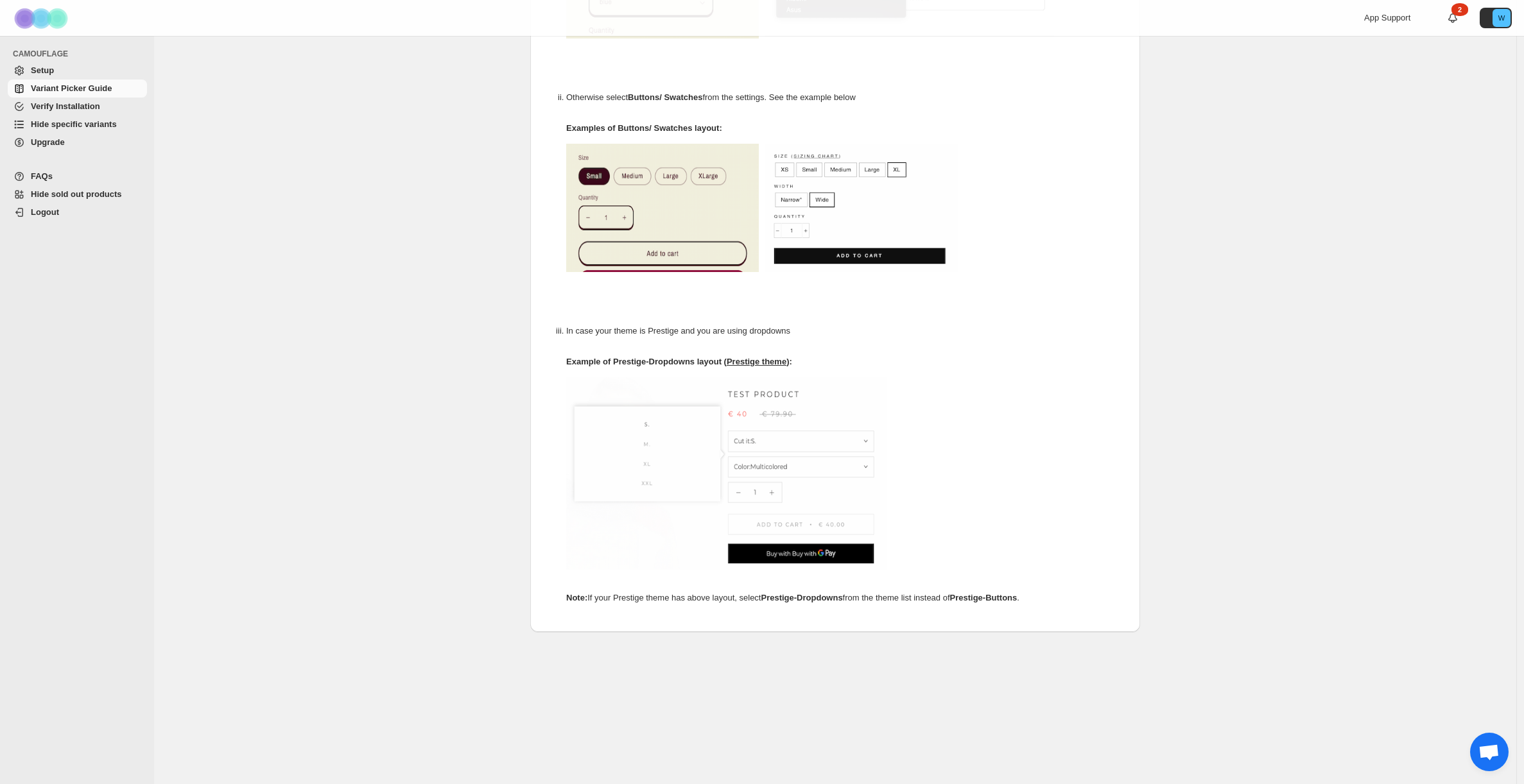
click at [53, 145] on span "Upgrade" at bounding box center [47, 142] width 34 height 10
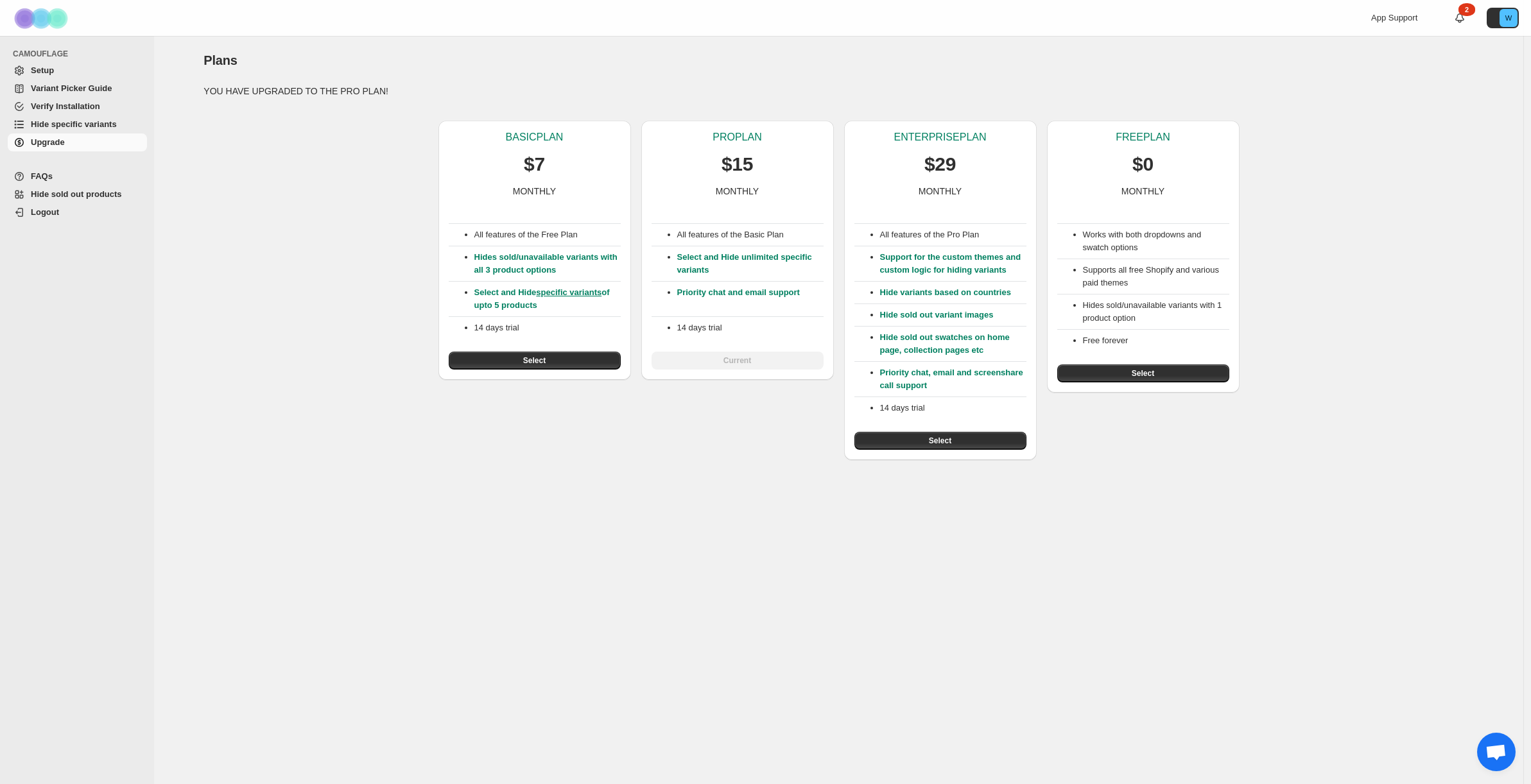
click at [39, 176] on span "FAQs" at bounding box center [42, 176] width 22 height 10
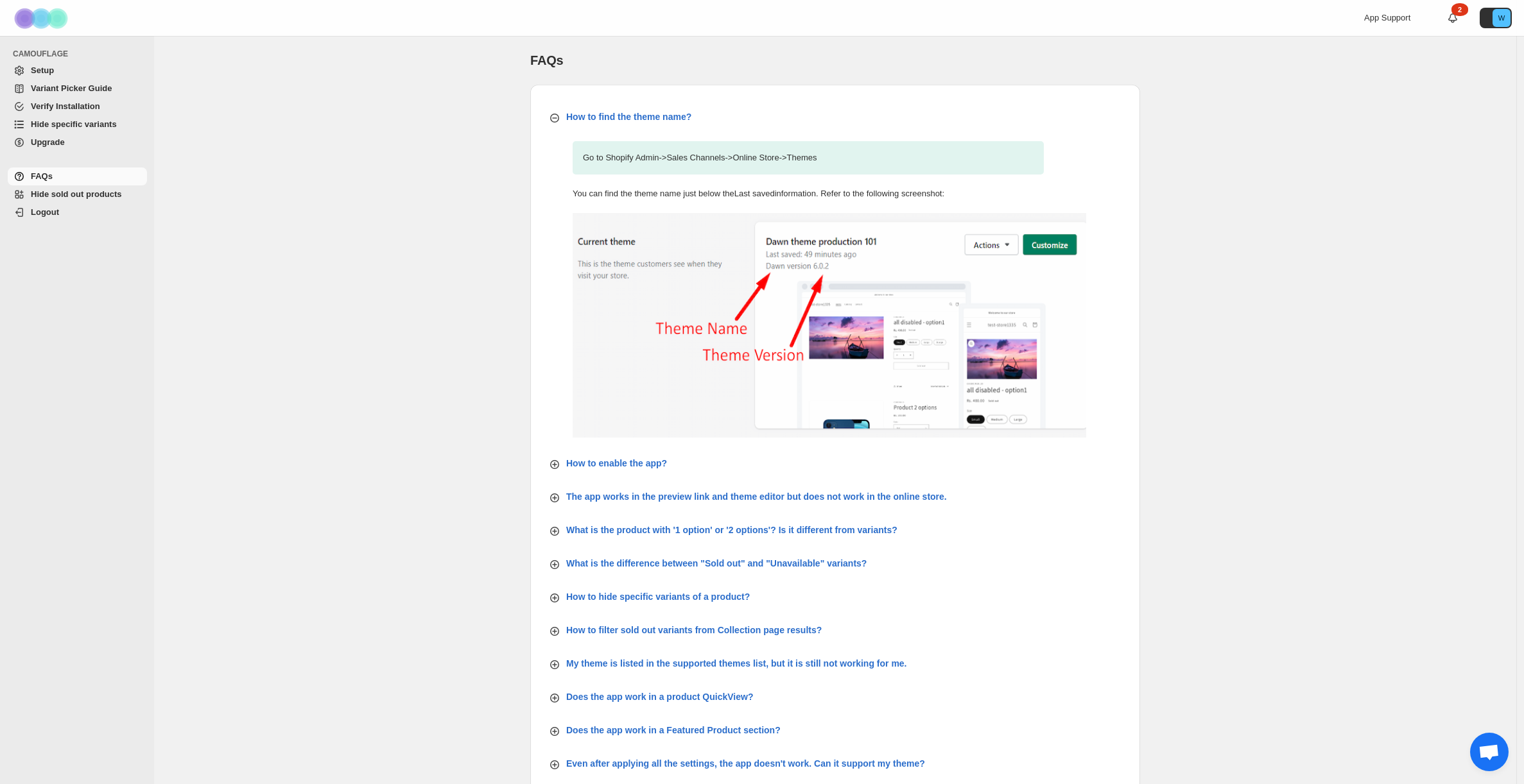
click at [66, 198] on span "Hide sold out products" at bounding box center [76, 194] width 91 height 10
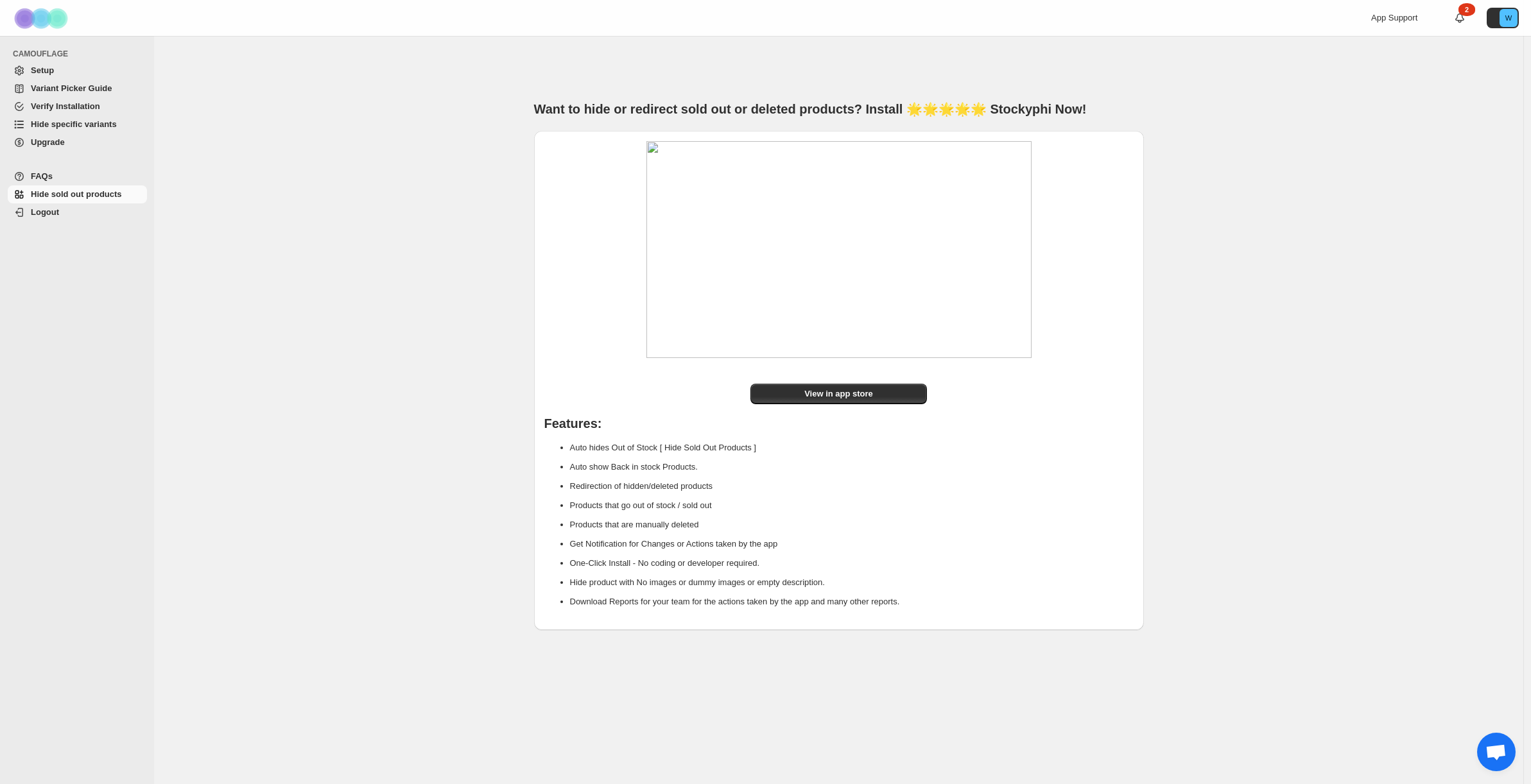
click at [37, 53] on span "CAMOUFLAGE" at bounding box center [80, 54] width 135 height 11
click at [1461, 14] on div "2" at bounding box center [1466, 9] width 16 height 13
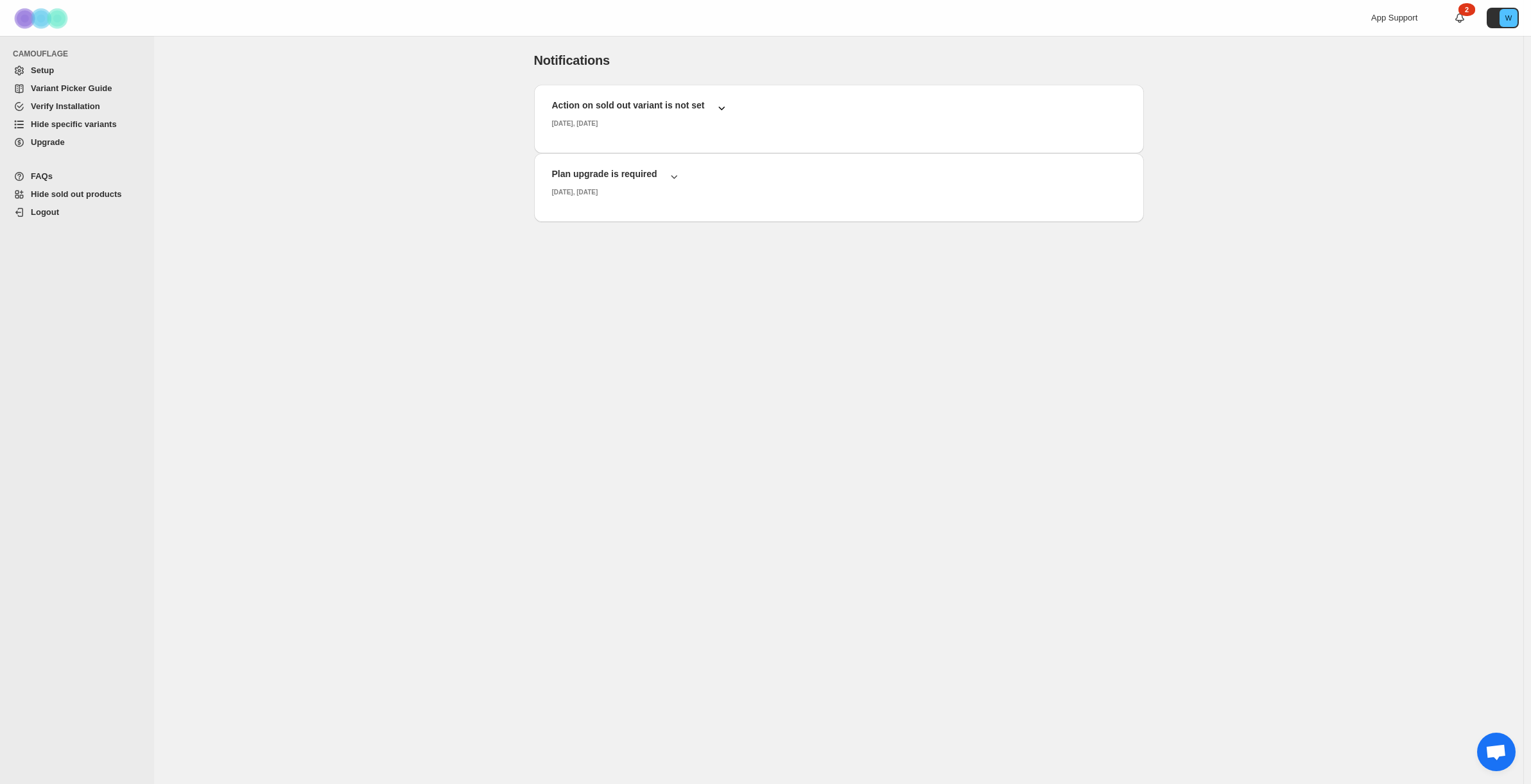
click at [722, 105] on icon "button" at bounding box center [721, 107] width 13 height 13
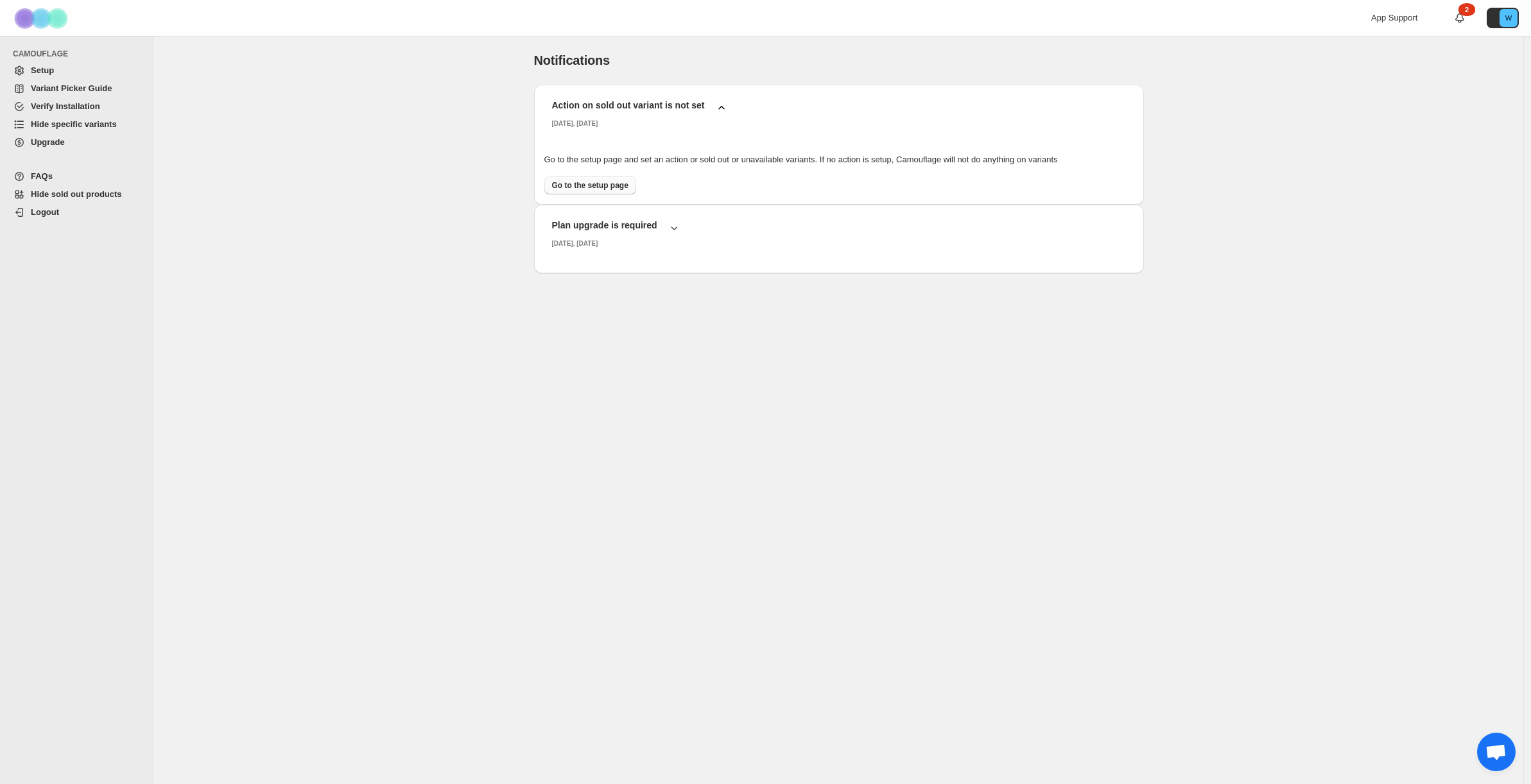
click at [619, 181] on span "Go to the setup page" at bounding box center [590, 185] width 76 height 11
